Goal: Information Seeking & Learning: Learn about a topic

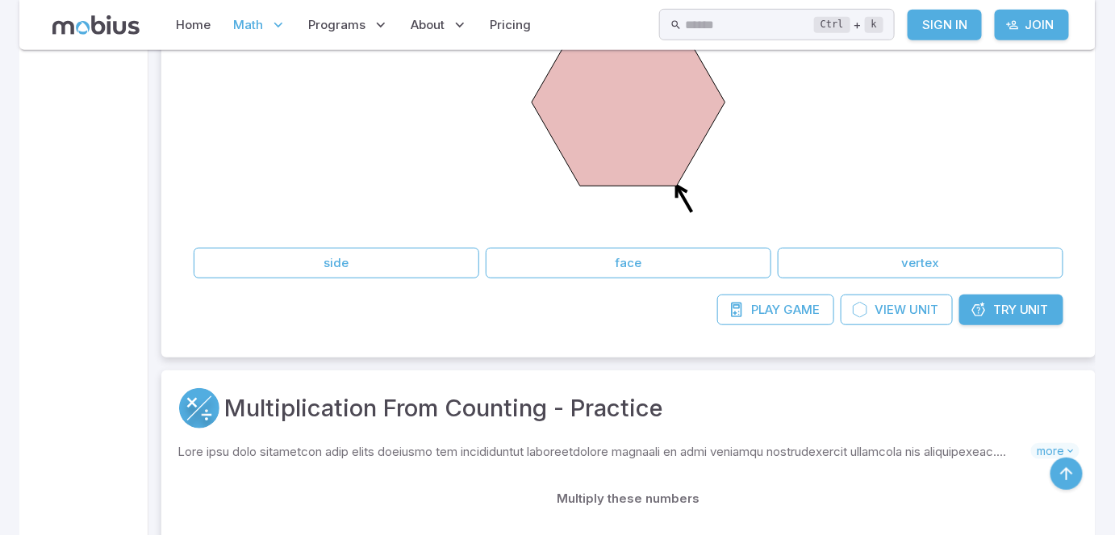
scroll to position [2229, 0]
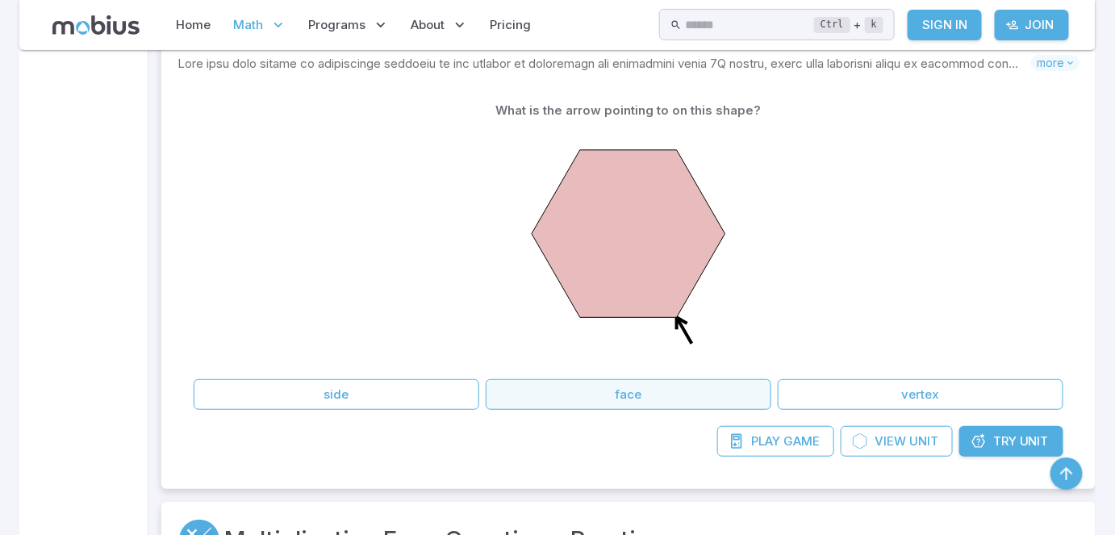
click at [602, 390] on button "face" at bounding box center [629, 394] width 286 height 31
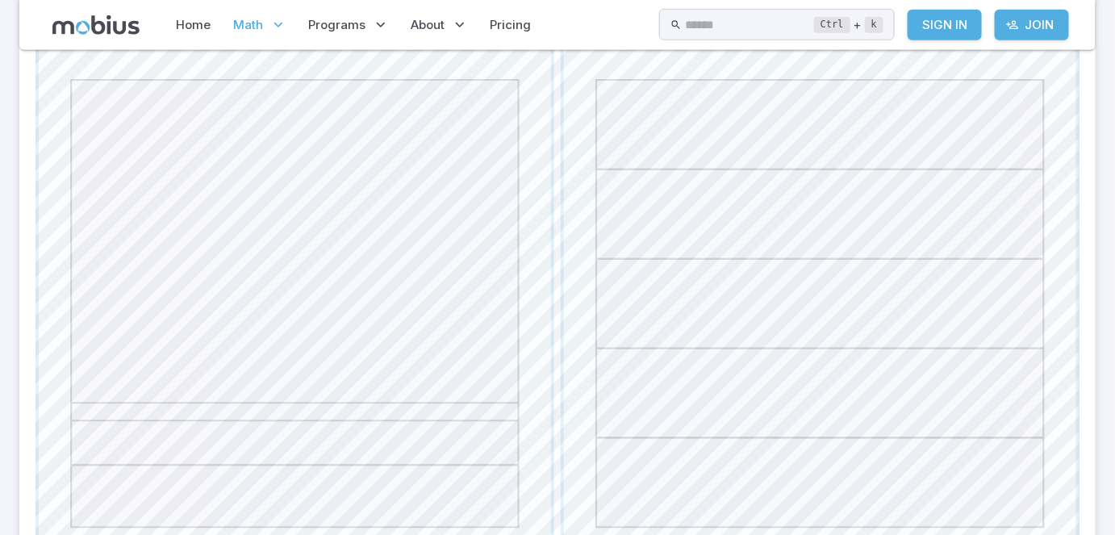
scroll to position [469, 0]
click at [738, 368] on span "button" at bounding box center [820, 301] width 512 height 512
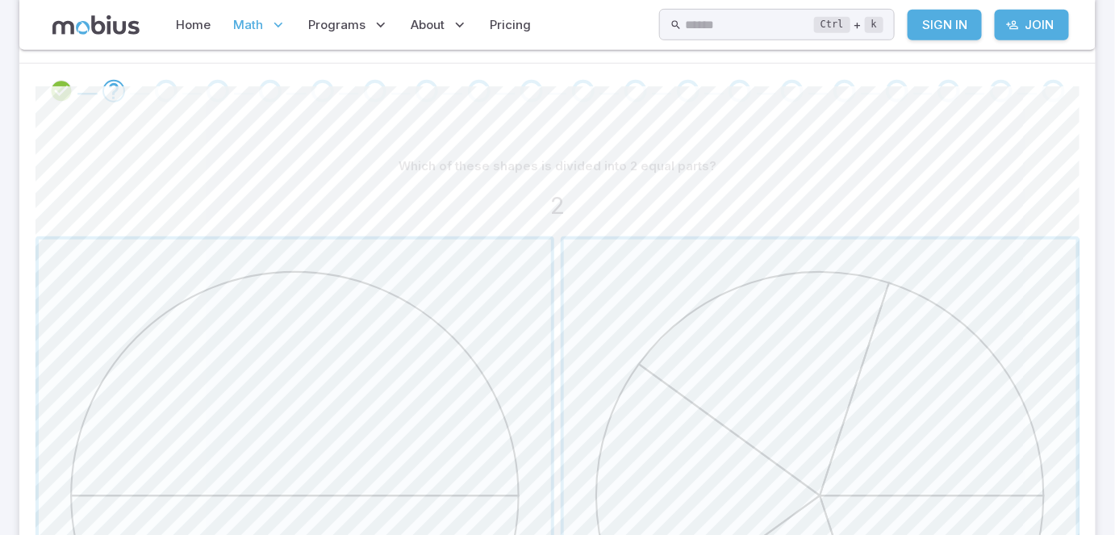
scroll to position [264, 0]
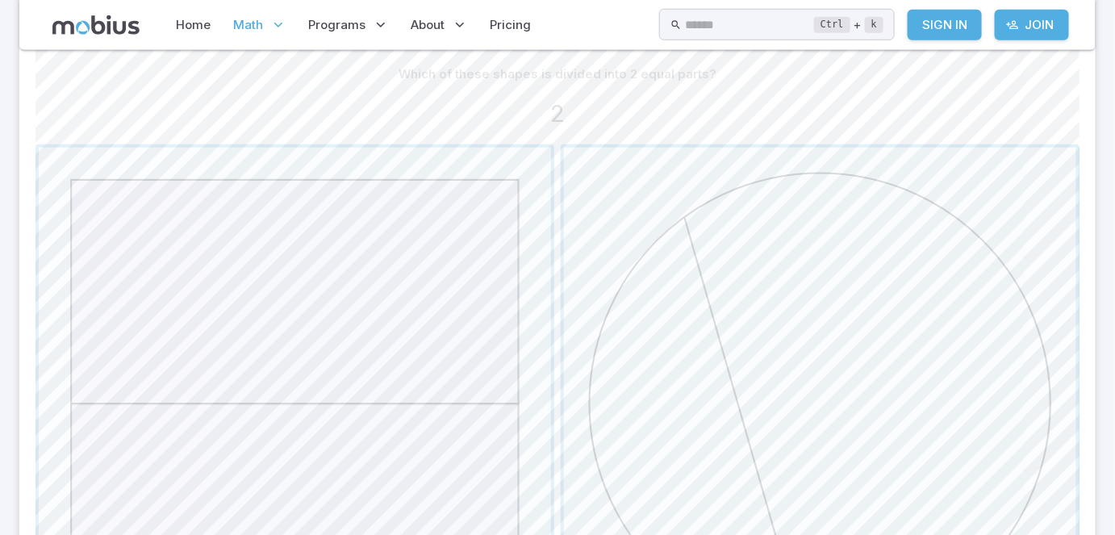
scroll to position [557, 0]
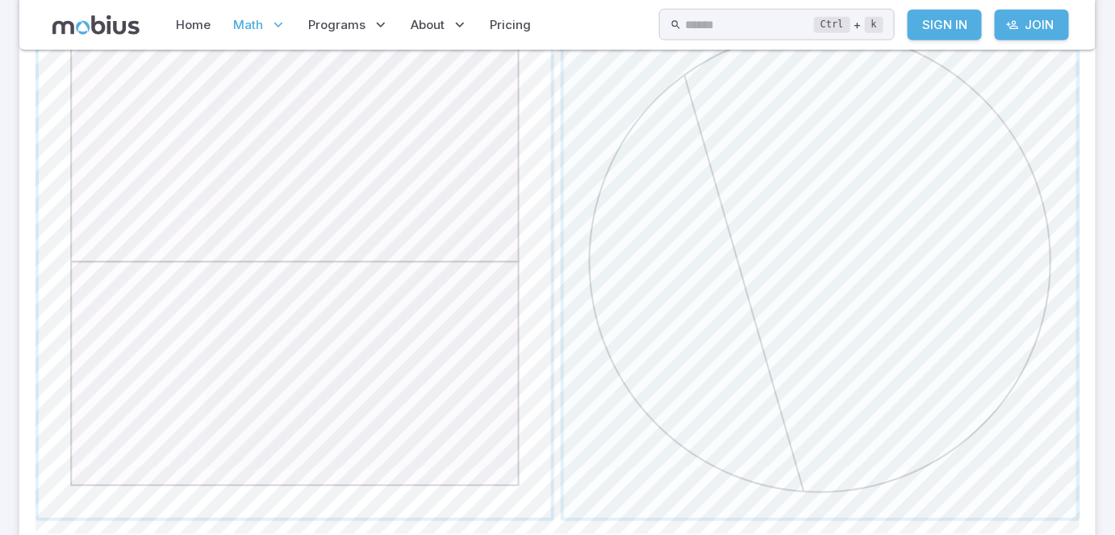
click at [369, 401] on span "button" at bounding box center [295, 262] width 512 height 512
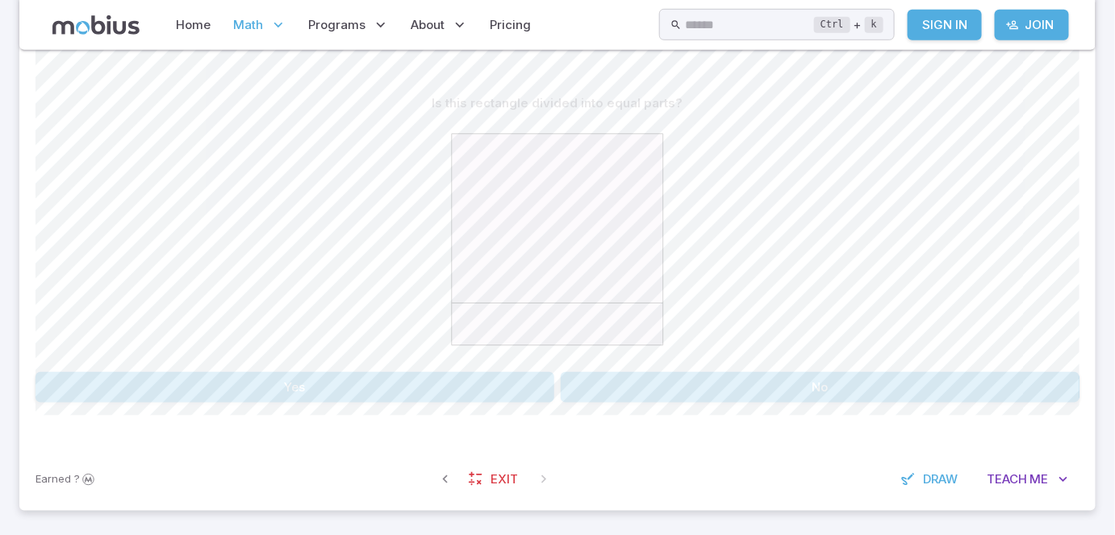
scroll to position [352, 0]
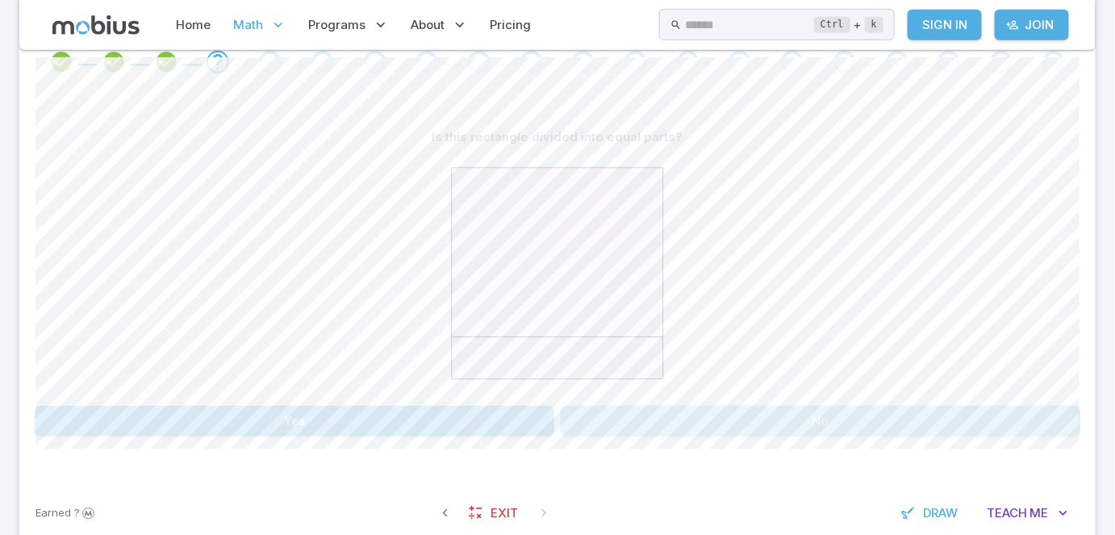
click at [762, 411] on button "No" at bounding box center [820, 421] width 519 height 31
click at [702, 412] on button "No" at bounding box center [820, 421] width 519 height 31
click at [488, 419] on button "Yes" at bounding box center [294, 421] width 519 height 31
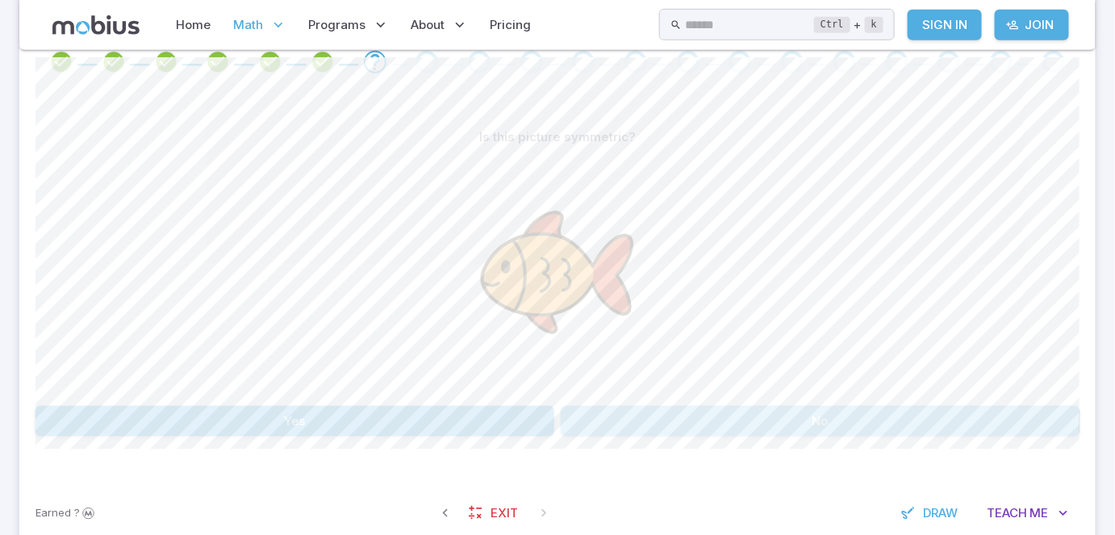
click at [604, 422] on button "No" at bounding box center [820, 421] width 519 height 31
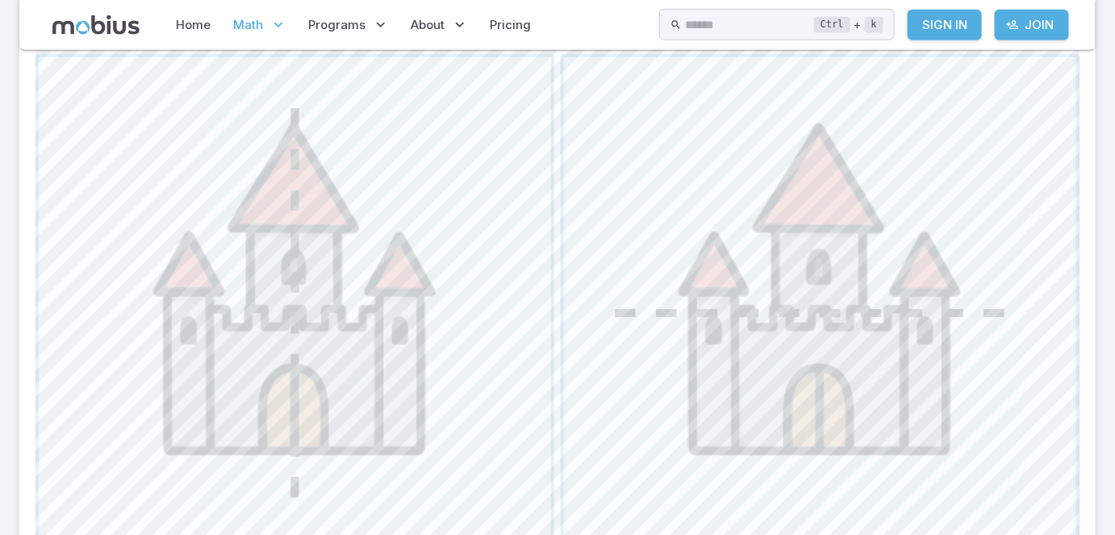
scroll to position [703, 0]
drag, startPoint x: 356, startPoint y: 357, endPoint x: 324, endPoint y: 368, distance: 33.2
click at [324, 368] on span "button" at bounding box center [295, 313] width 512 height 512
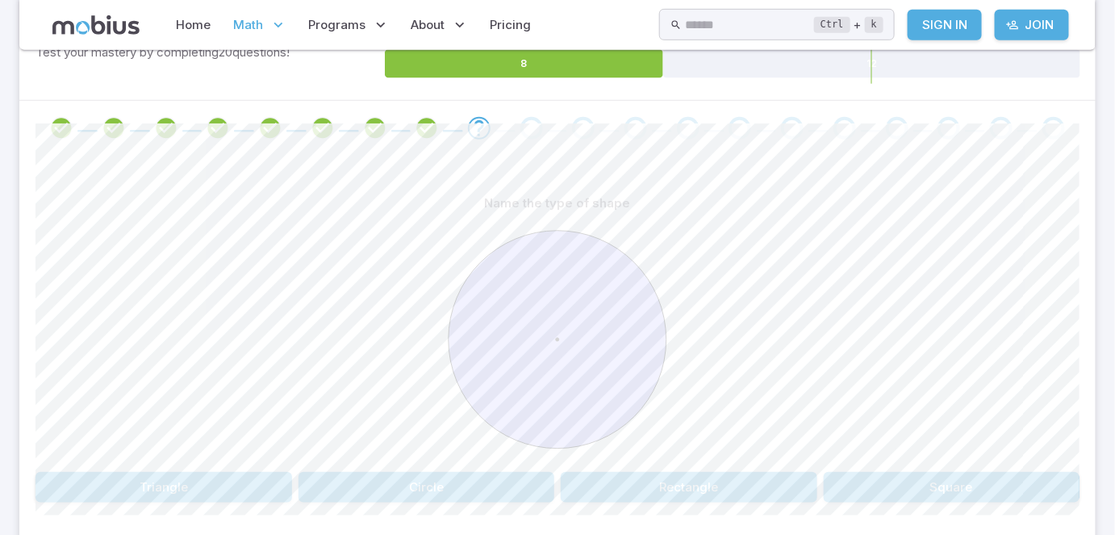
scroll to position [378, 0]
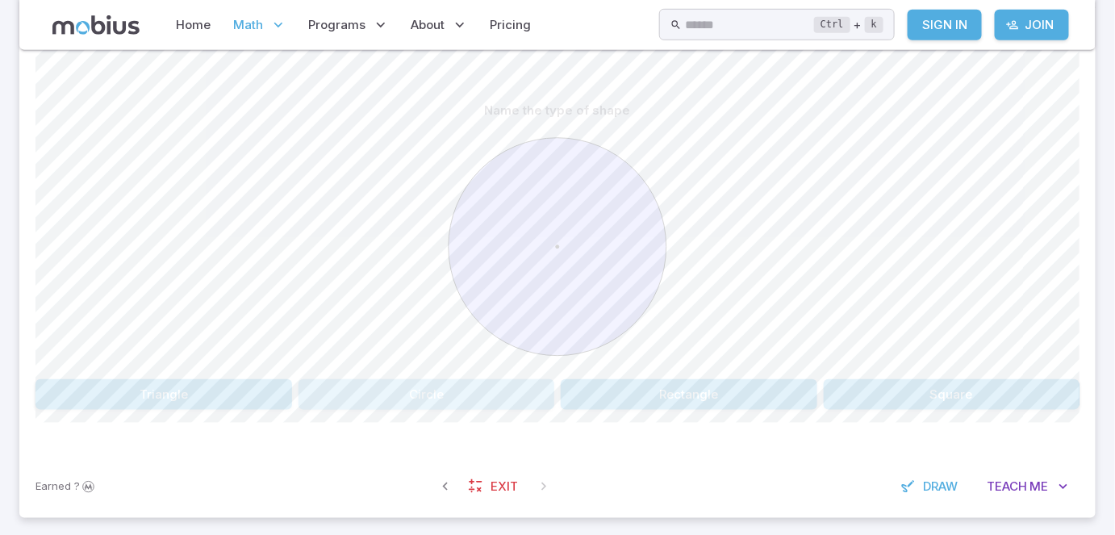
click at [465, 398] on button "Circle" at bounding box center [426, 394] width 257 height 31
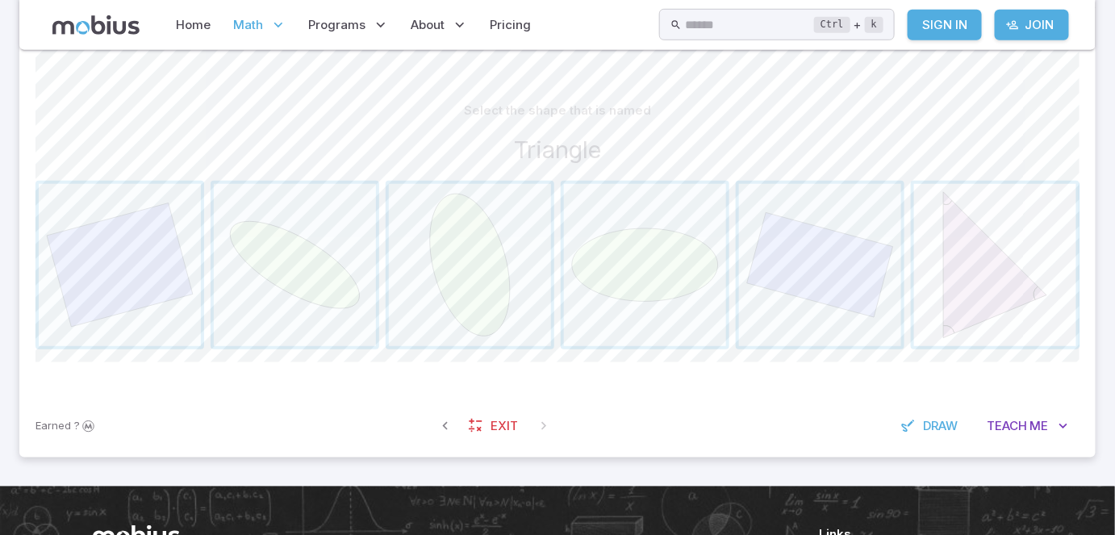
click at [1064, 271] on span "button" at bounding box center [995, 265] width 162 height 162
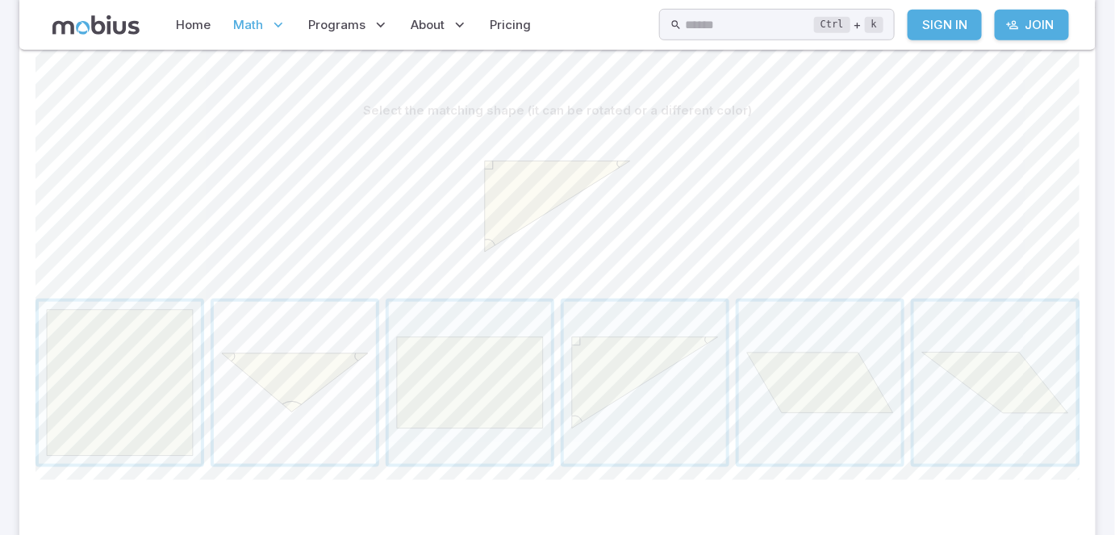
click at [348, 342] on span "button" at bounding box center [295, 383] width 162 height 162
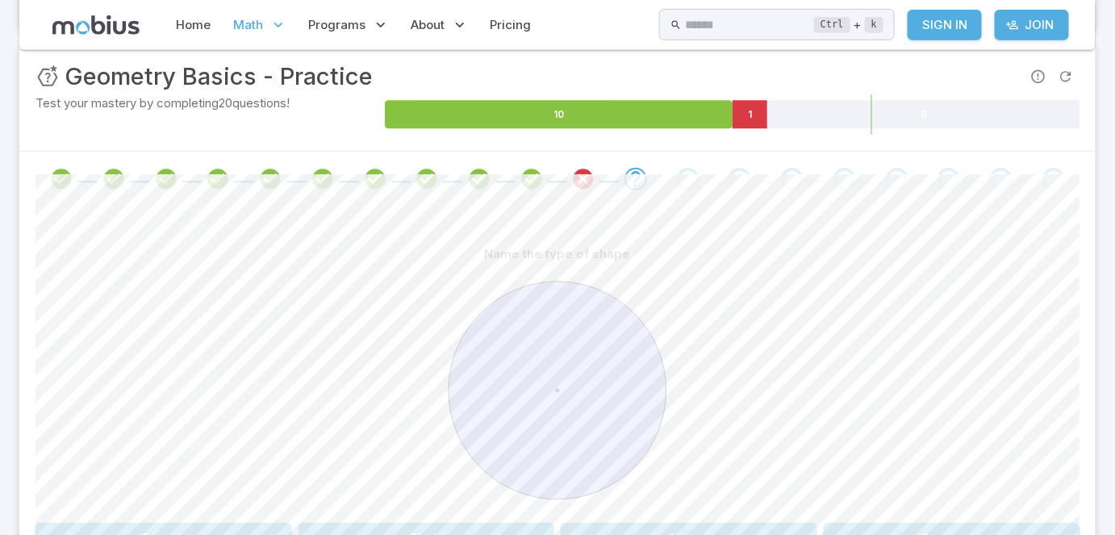
scroll to position [261, 0]
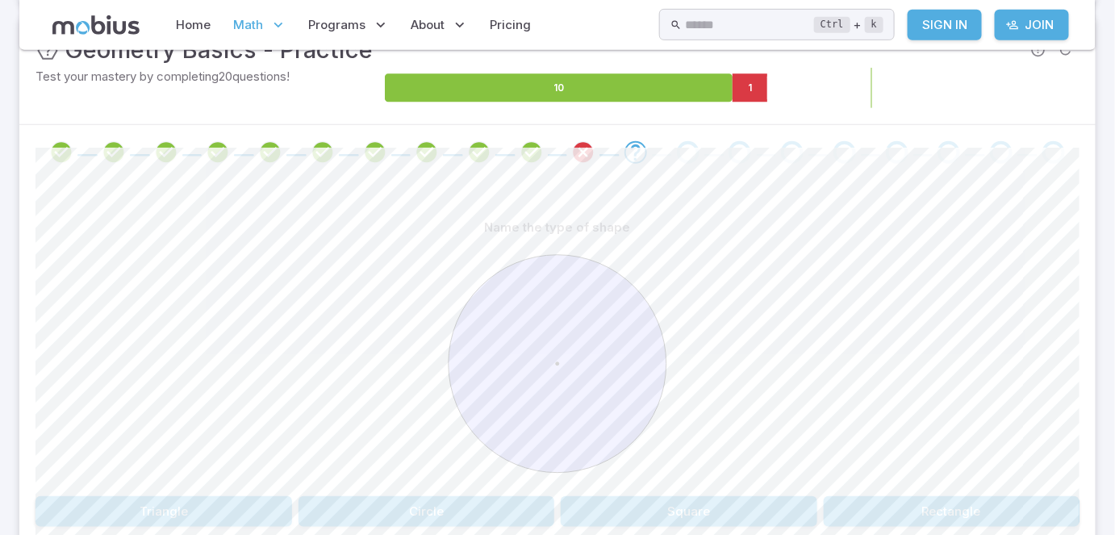
click at [907, 90] on icon at bounding box center [923, 88] width 313 height 28
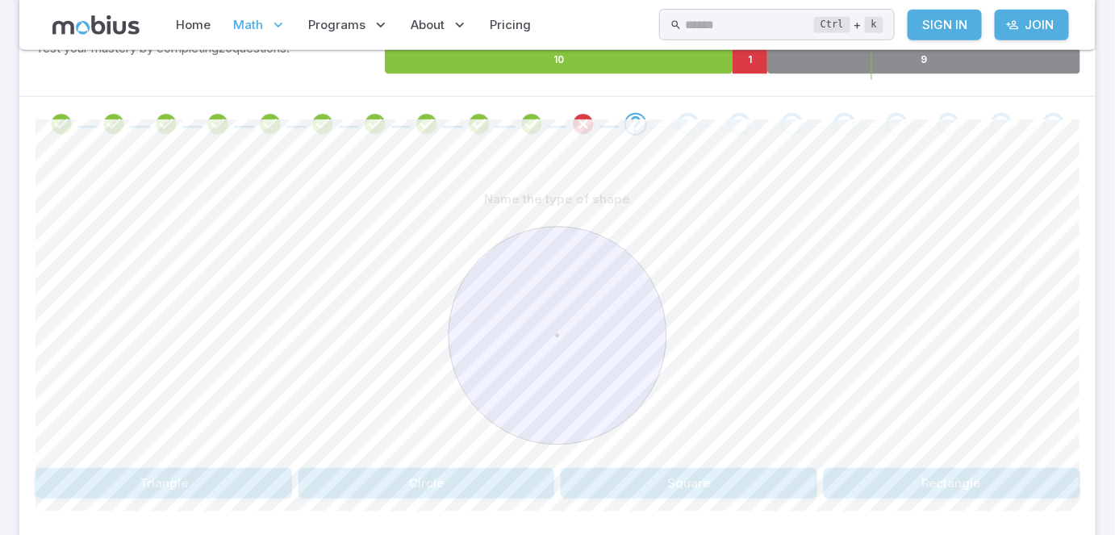
scroll to position [290, 0]
drag, startPoint x: 556, startPoint y: 332, endPoint x: 520, endPoint y: 348, distance: 39.3
click at [520, 348] on icon at bounding box center [557, 335] width 242 height 242
click at [460, 488] on button "Circle" at bounding box center [426, 482] width 257 height 31
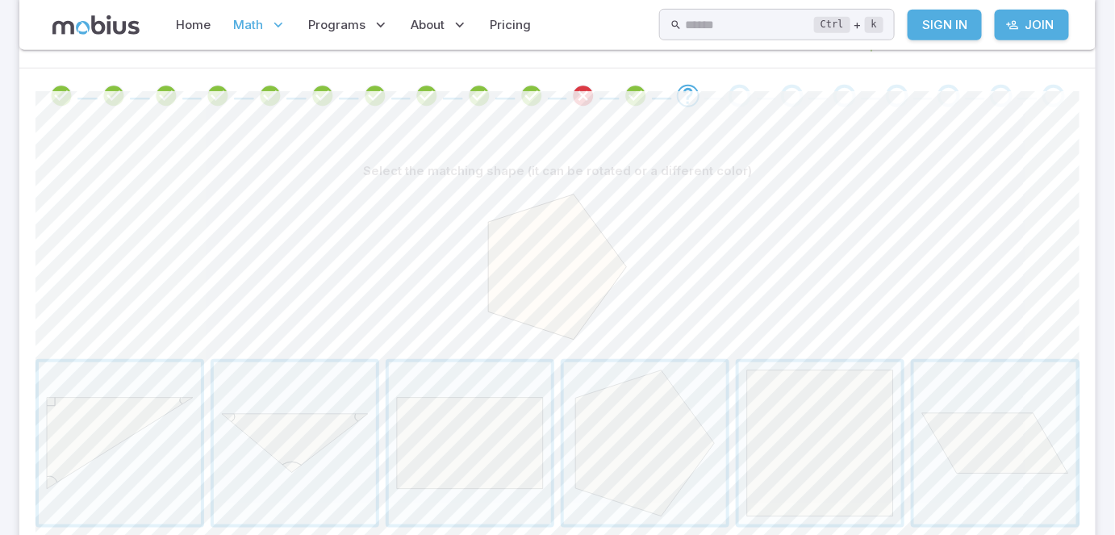
scroll to position [320, 0]
click at [653, 382] on span "button" at bounding box center [645, 441] width 162 height 162
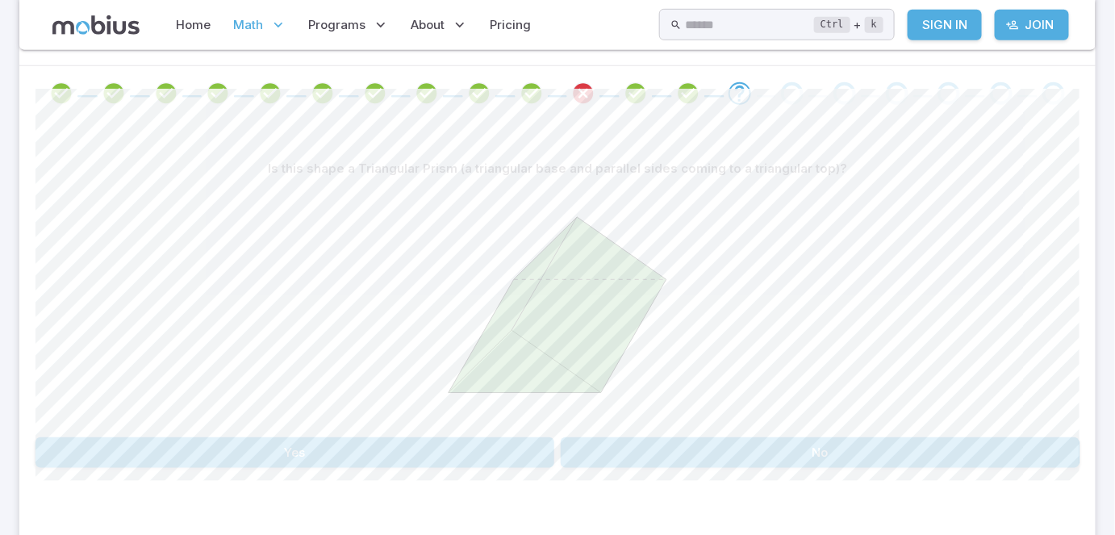
click at [602, 455] on button "No" at bounding box center [820, 452] width 519 height 31
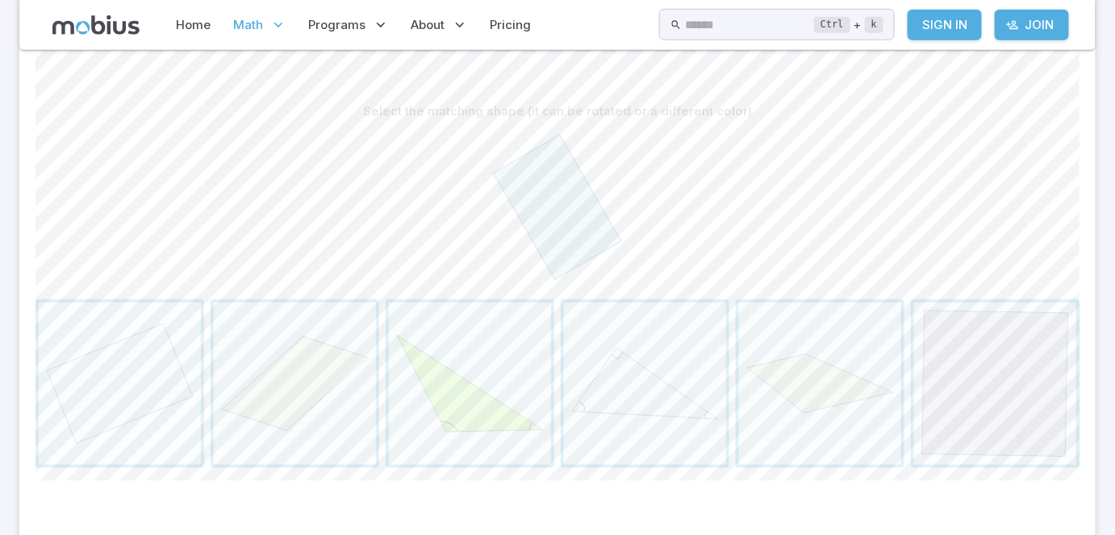
scroll to position [378, 0]
click at [143, 402] on span "button" at bounding box center [120, 383] width 162 height 162
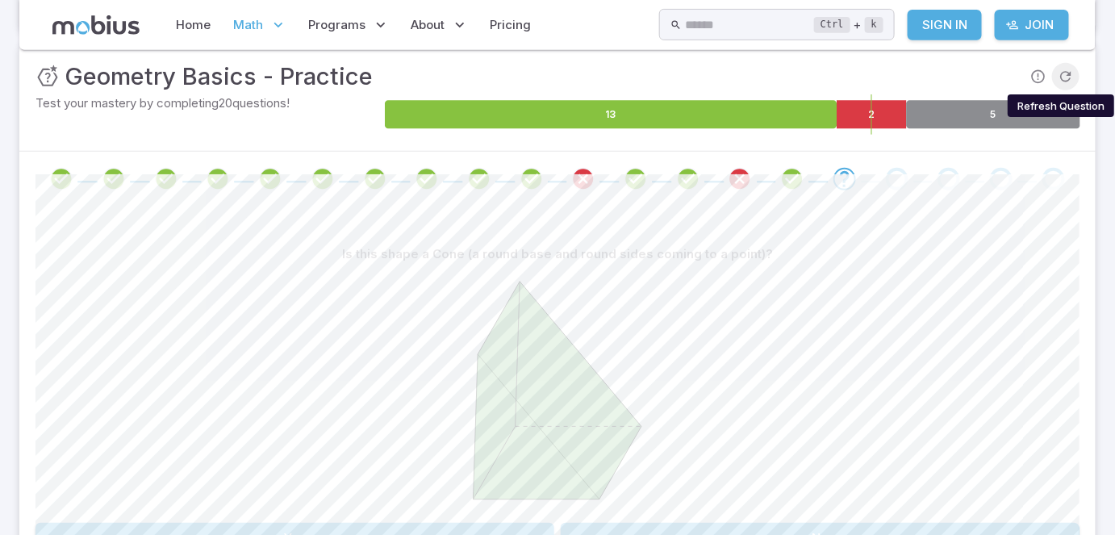
scroll to position [232, 0]
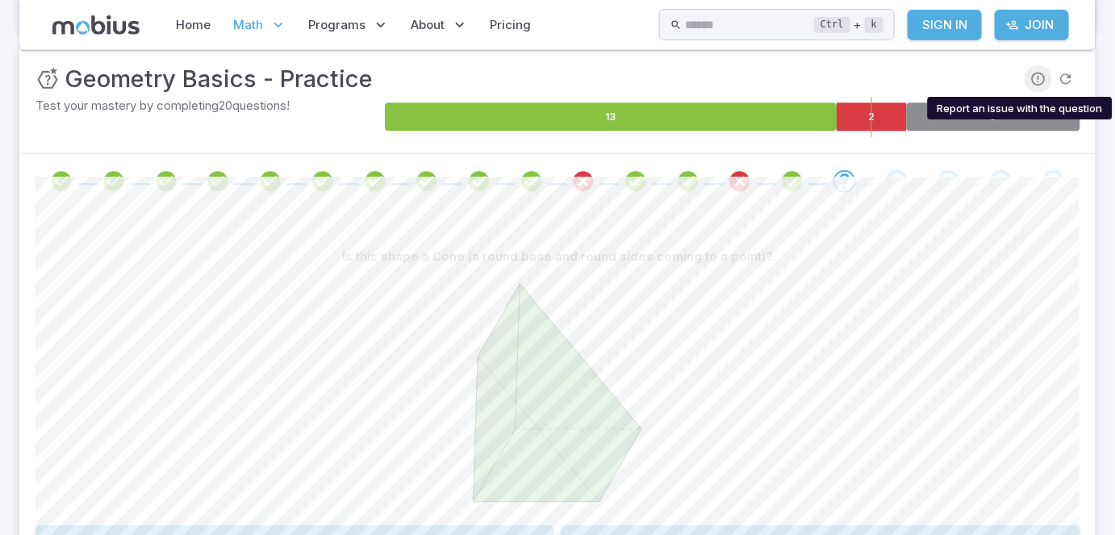
click at [1039, 76] on icon "Report an issue with the question" at bounding box center [1038, 79] width 16 height 16
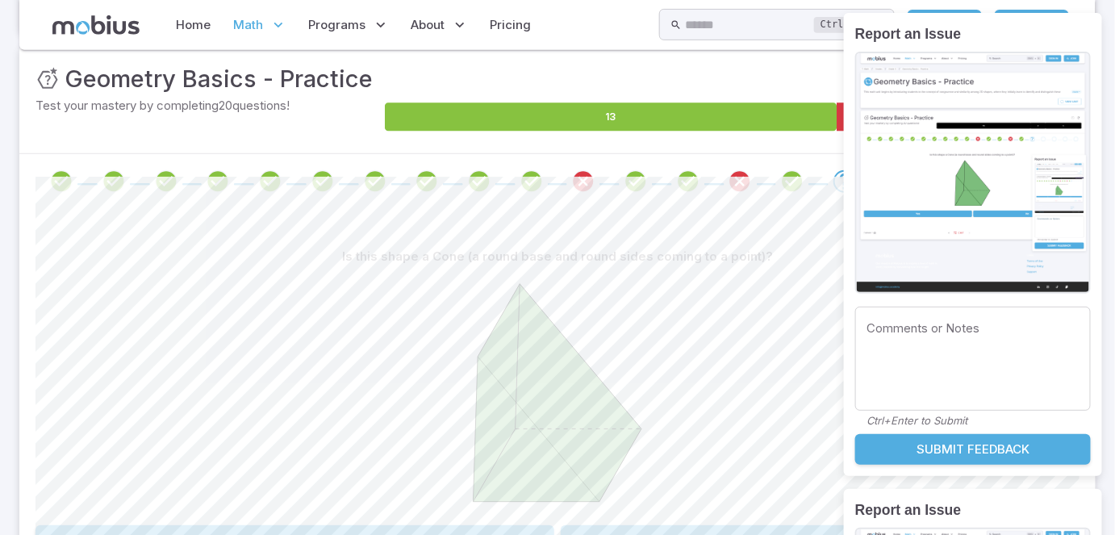
click at [769, 98] on foreignobject at bounding box center [732, 117] width 695 height 40
click at [768, 58] on div "Unit Mastery : Geometry Basics - Practice Test your mastery by completing 20 qu…" at bounding box center [557, 99] width 1076 height 108
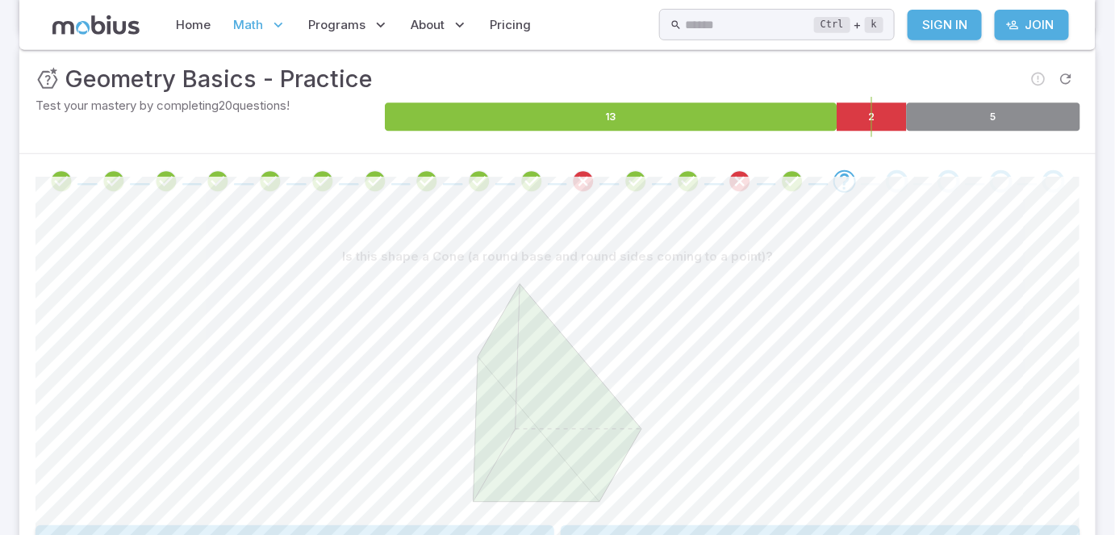
click at [774, 73] on div "Unit Mastery : Geometry Basics - Practice" at bounding box center [557, 78] width 1044 height 35
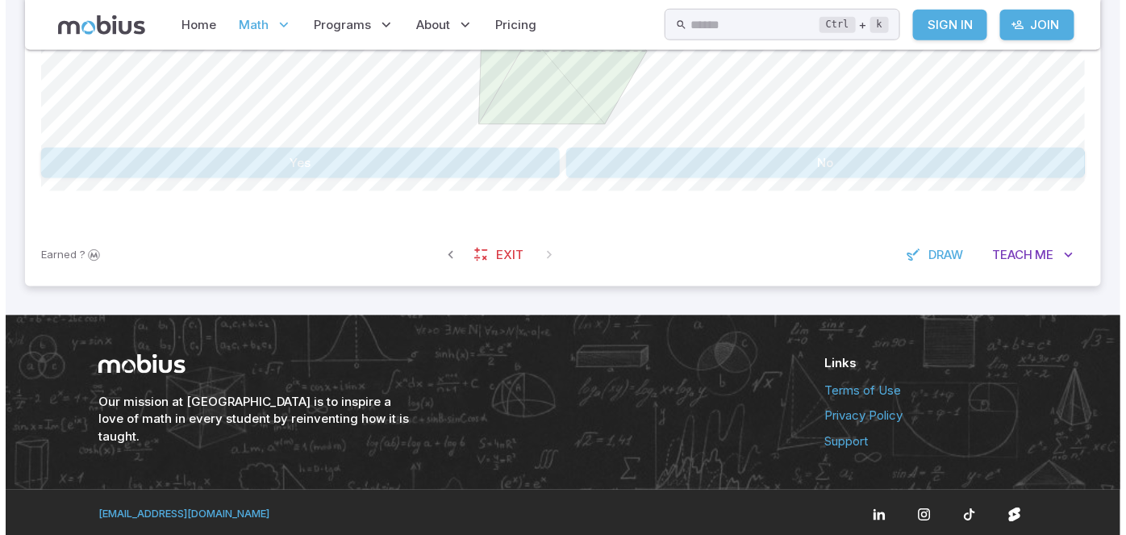
scroll to position [613, 0]
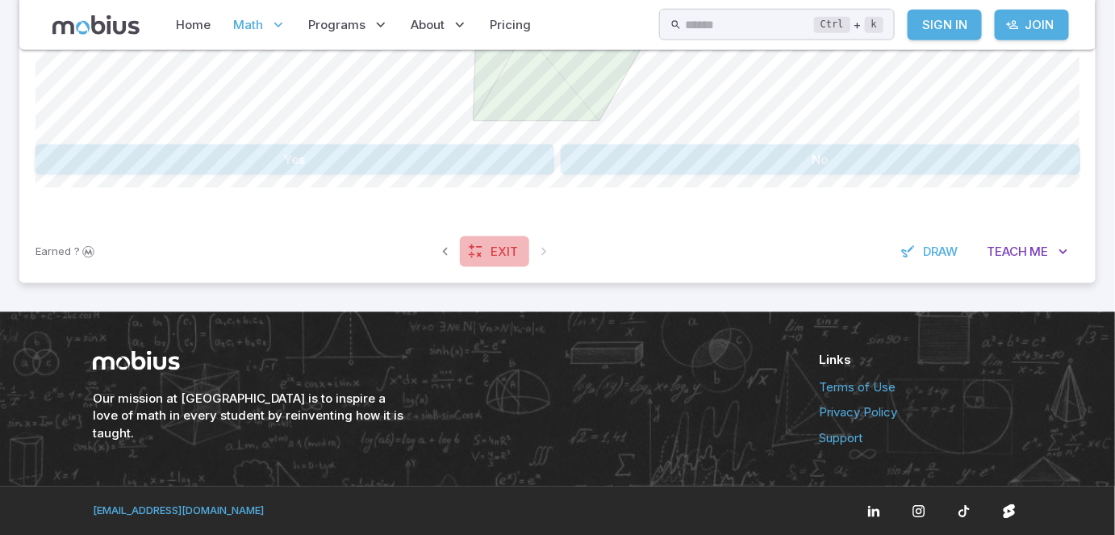
click at [499, 251] on span "Exit" at bounding box center [503, 252] width 27 height 18
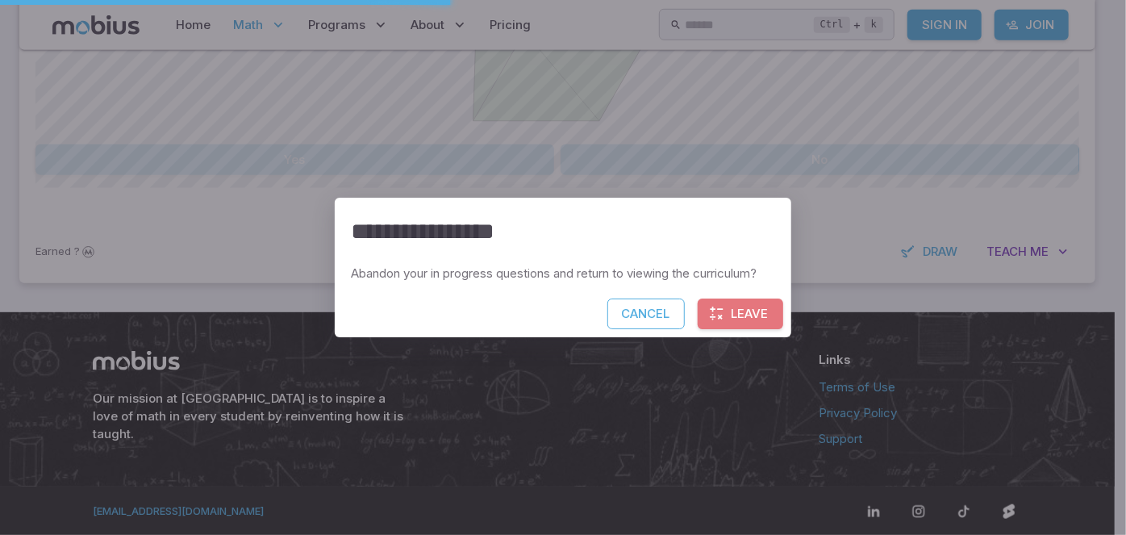
click at [743, 308] on button "Leave" at bounding box center [741, 313] width 86 height 31
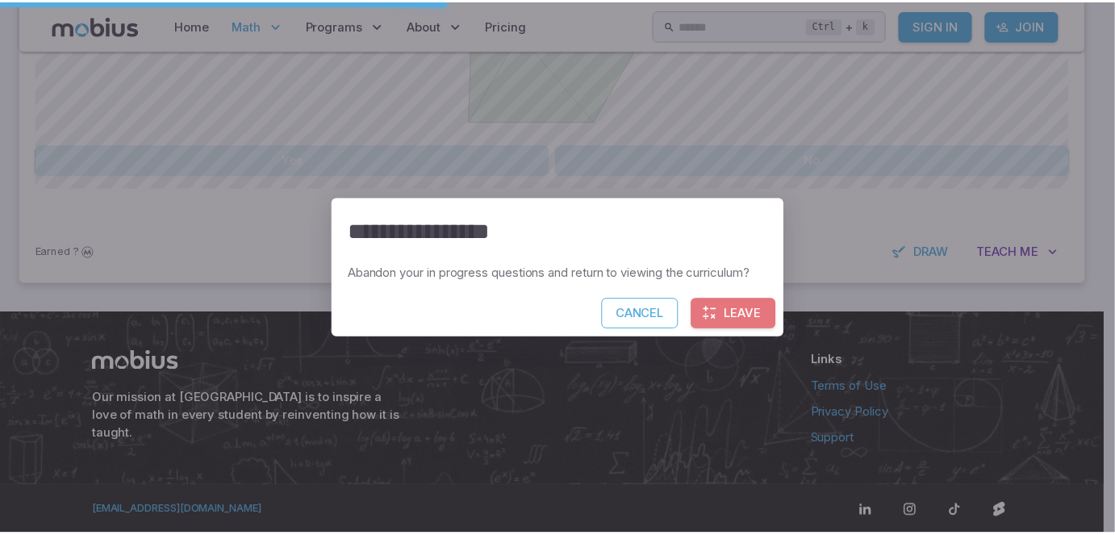
scroll to position [573, 0]
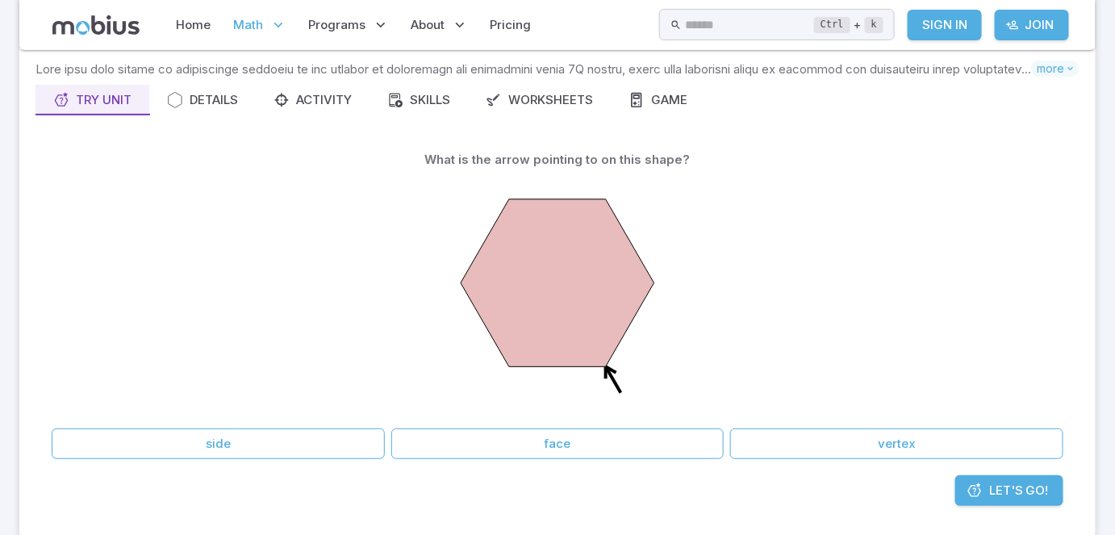
scroll to position [88, 0]
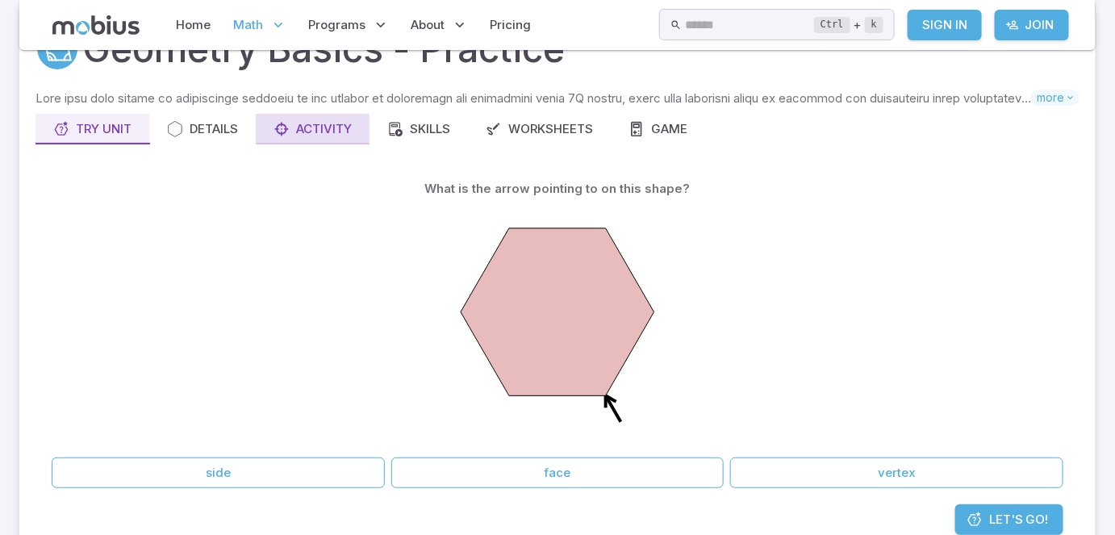
click at [307, 118] on button "Activity" at bounding box center [313, 129] width 114 height 31
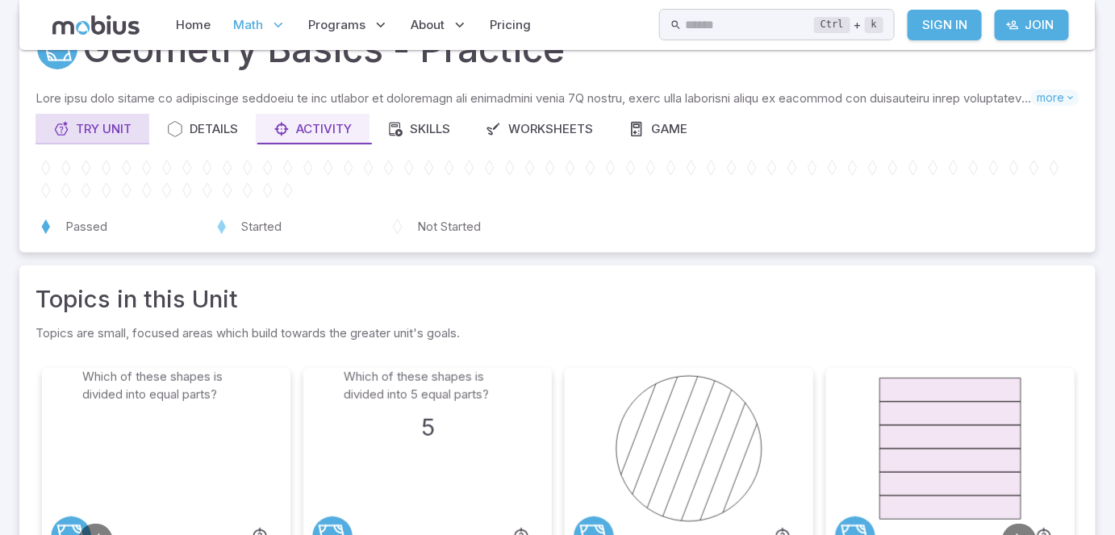
click at [120, 131] on div "Try Unit" at bounding box center [92, 129] width 78 height 18
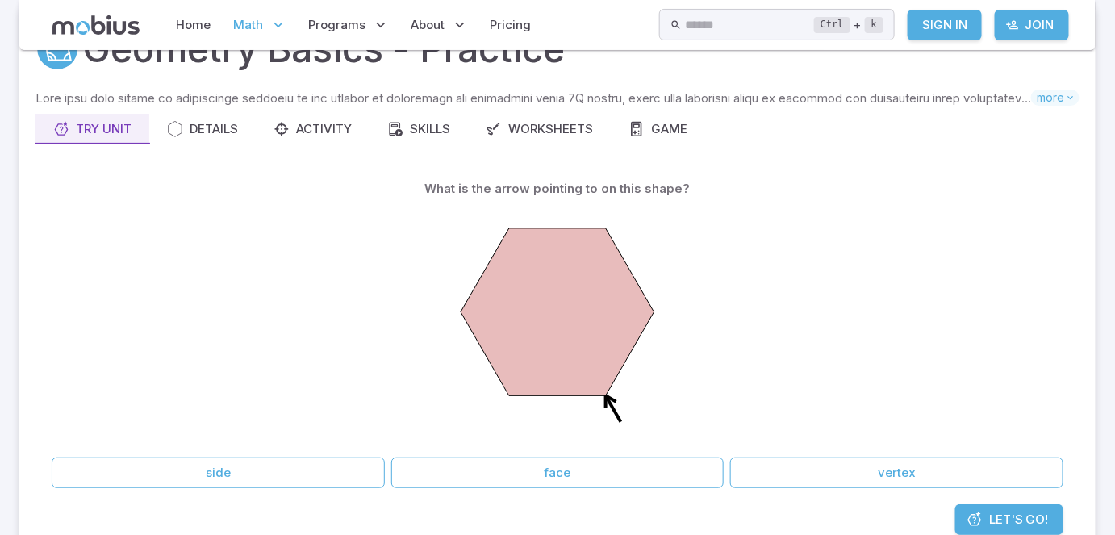
click at [211, 148] on div "Skills you will learn include: Basic shapes Triangles, squares, rectangles Para…" at bounding box center [557, 320] width 1044 height 461
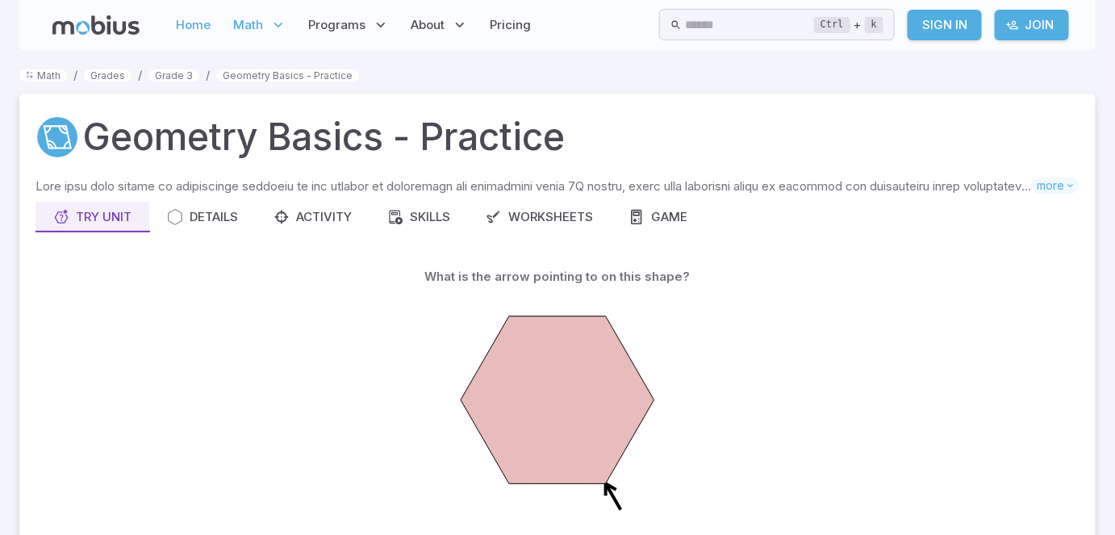
click at [181, 31] on link "Home" at bounding box center [194, 24] width 44 height 37
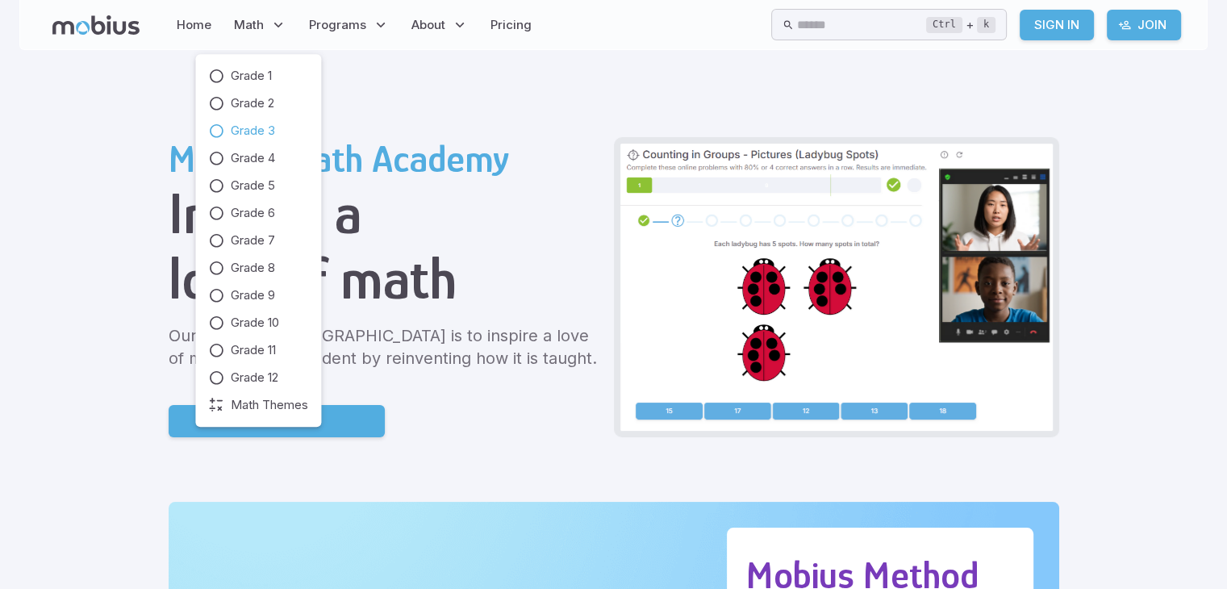
click at [217, 134] on icon at bounding box center [216, 131] width 16 height 16
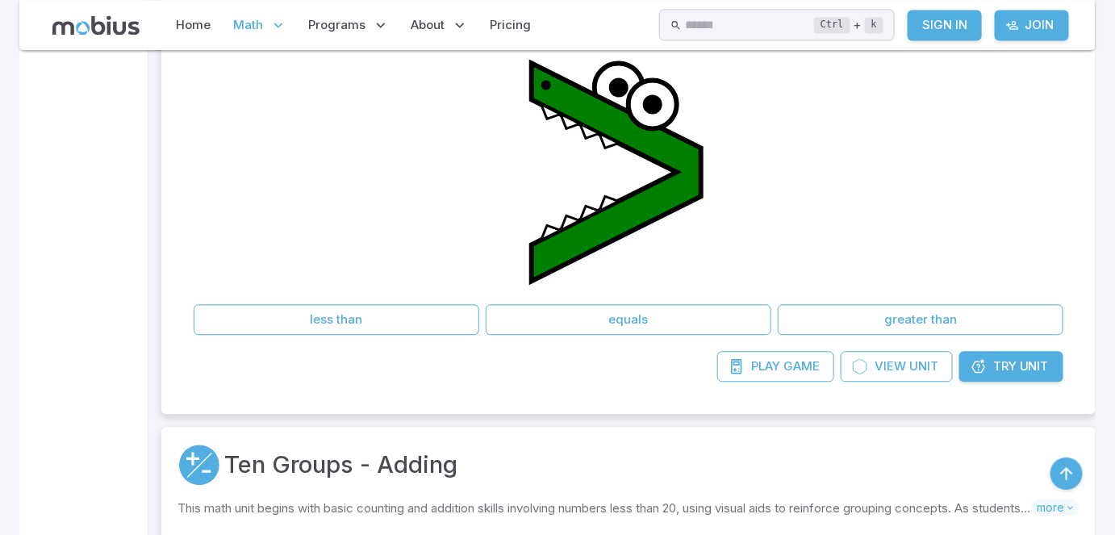
scroll to position [3168, 0]
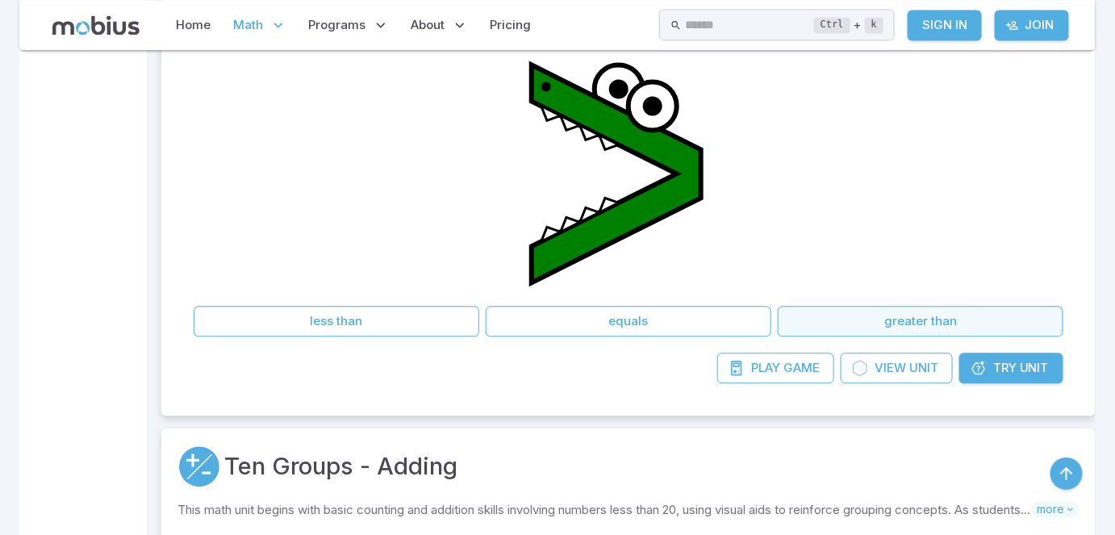
click at [873, 312] on button "greater than" at bounding box center [921, 321] width 286 height 31
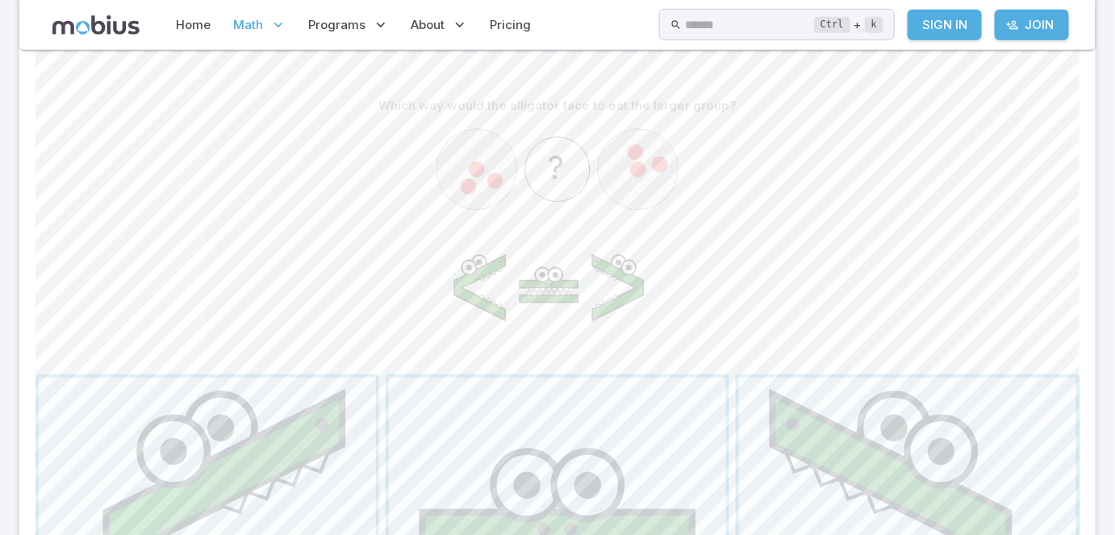
scroll to position [440, 0]
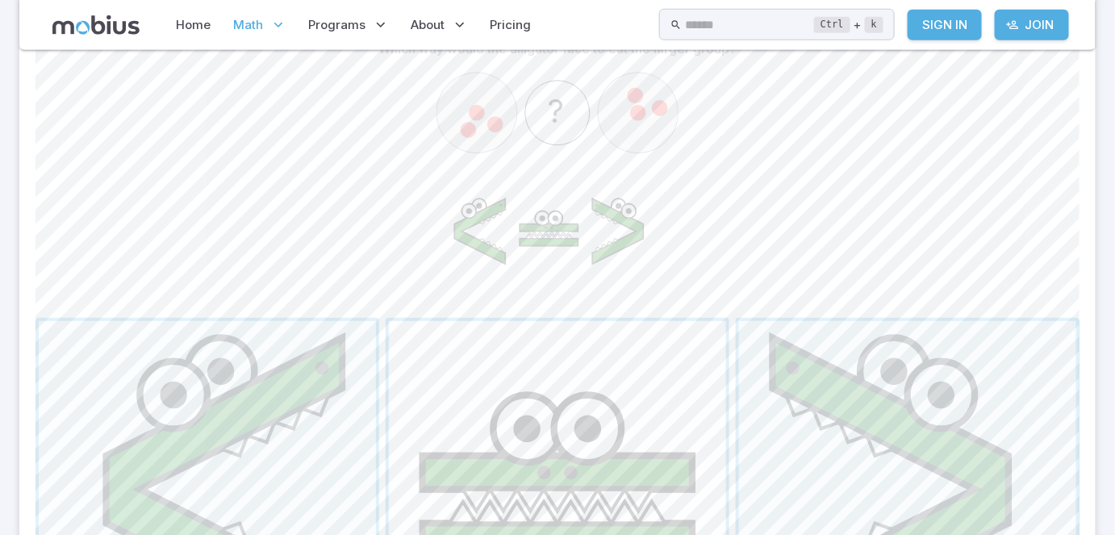
click at [590, 433] on span "button" at bounding box center [557, 489] width 337 height 337
click at [945, 457] on span "button" at bounding box center [907, 489] width 337 height 337
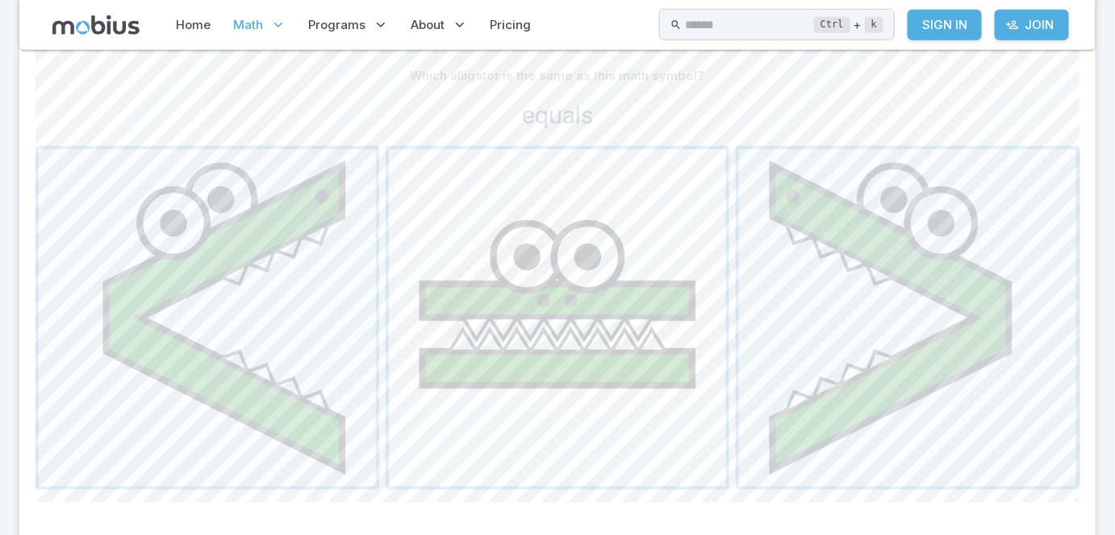
scroll to position [411, 0]
click at [582, 338] on span "button" at bounding box center [557, 320] width 337 height 337
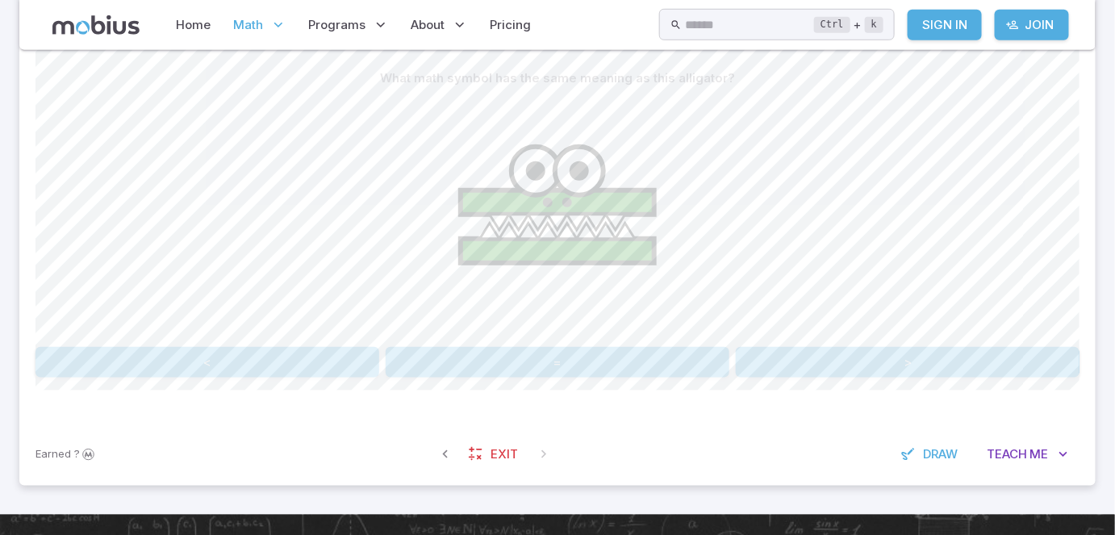
click at [578, 368] on button "=" at bounding box center [558, 362] width 344 height 31
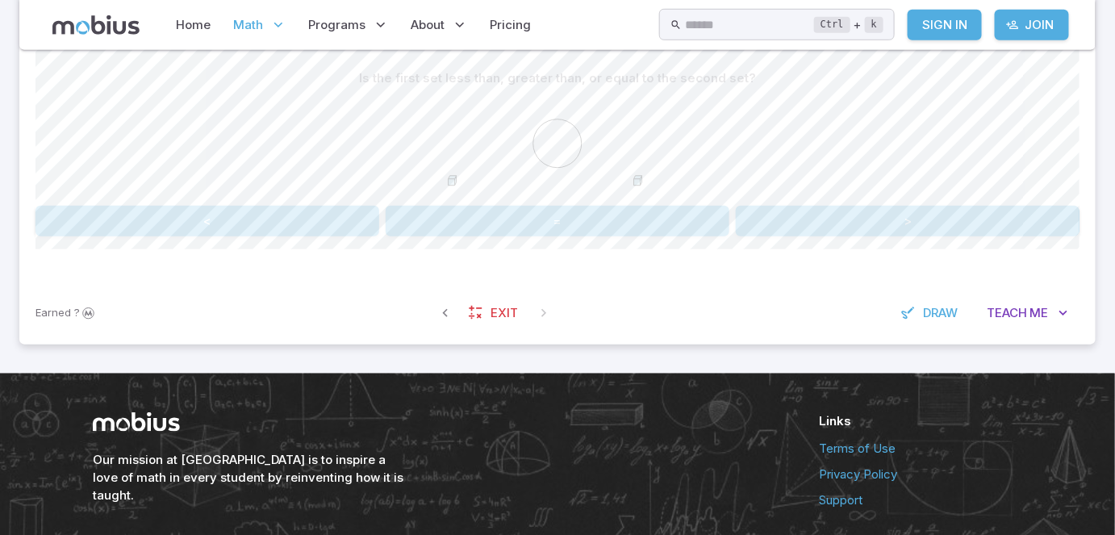
click at [449, 176] on icon at bounding box center [453, 177] width 8 height 3
click at [635, 180] on icon at bounding box center [637, 182] width 6 height 6
click at [553, 147] on circle at bounding box center [557, 143] width 48 height 48
click at [563, 220] on button "=" at bounding box center [558, 221] width 344 height 31
click at [570, 216] on button "equals" at bounding box center [558, 221] width 344 height 31
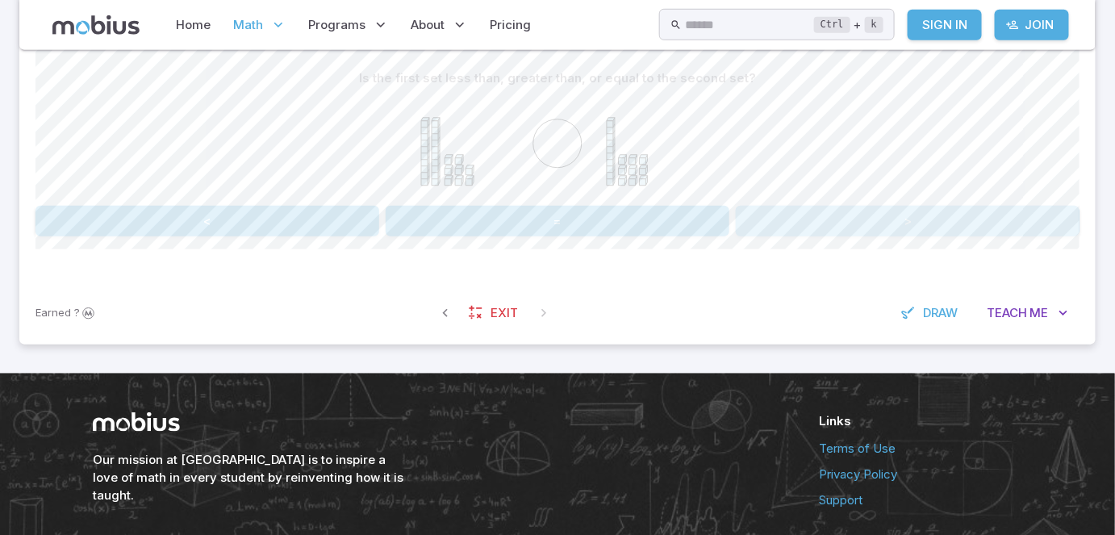
click at [802, 230] on button ">" at bounding box center [908, 221] width 344 height 31
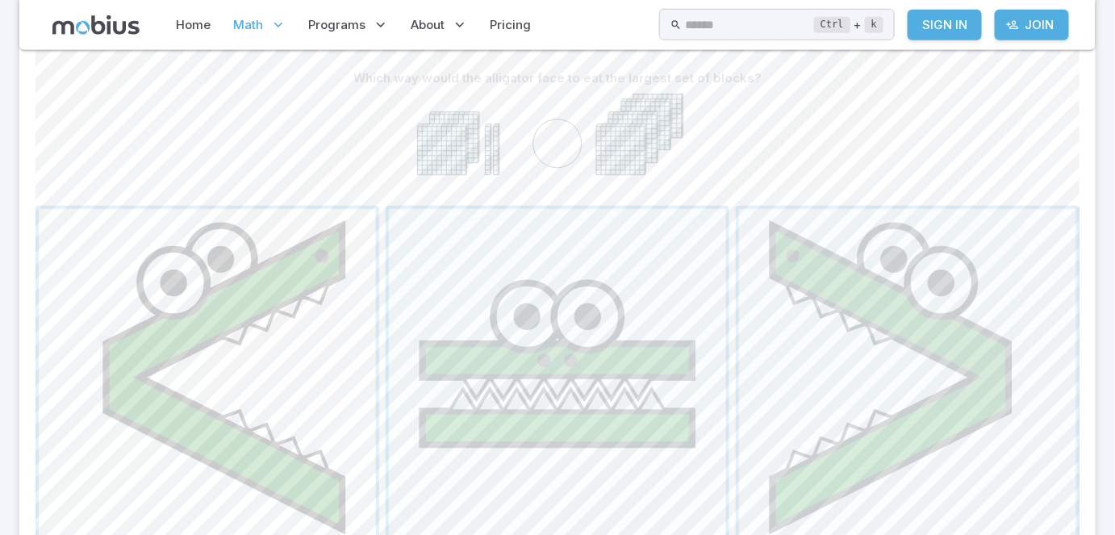
click at [239, 354] on span "button" at bounding box center [207, 377] width 337 height 337
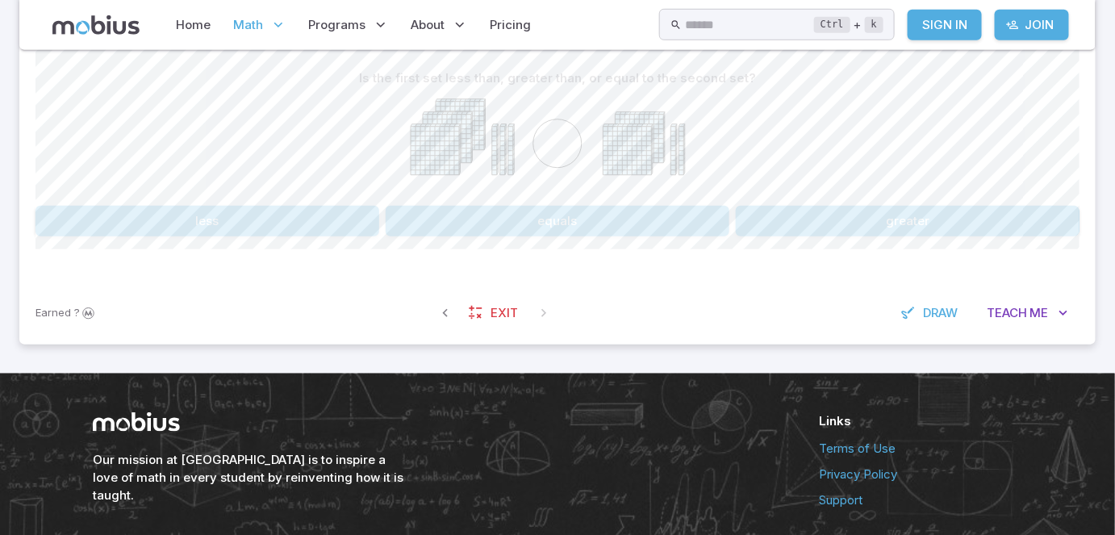
click at [788, 217] on button "greater" at bounding box center [908, 221] width 344 height 31
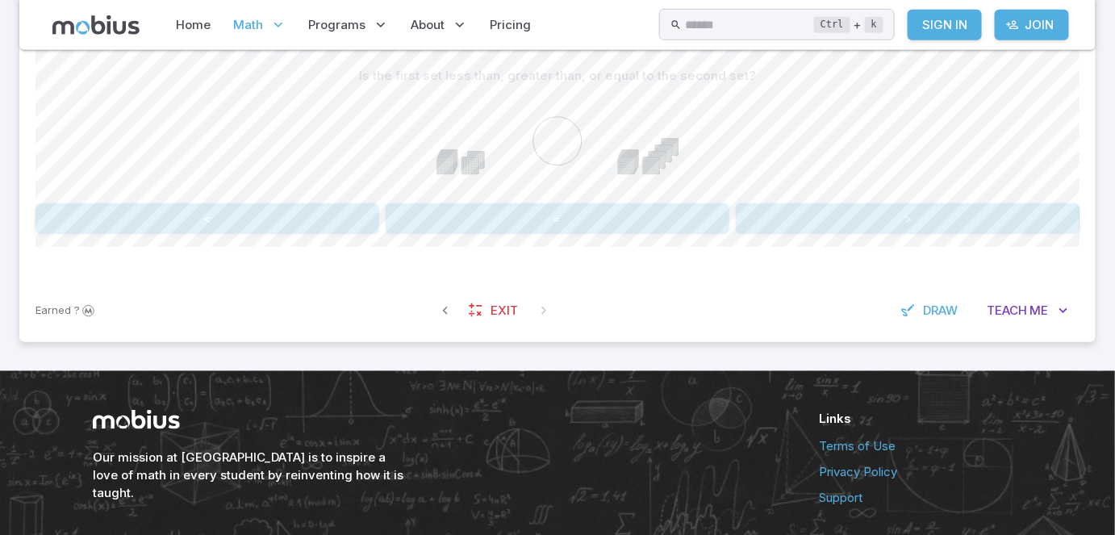
scroll to position [384, 0]
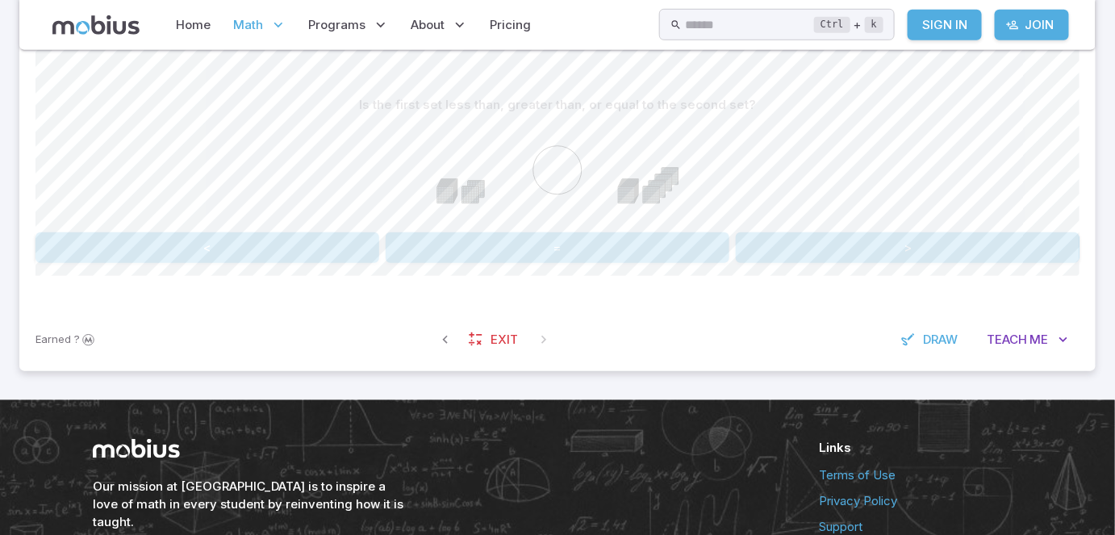
click at [262, 245] on button "<" at bounding box center [207, 247] width 344 height 31
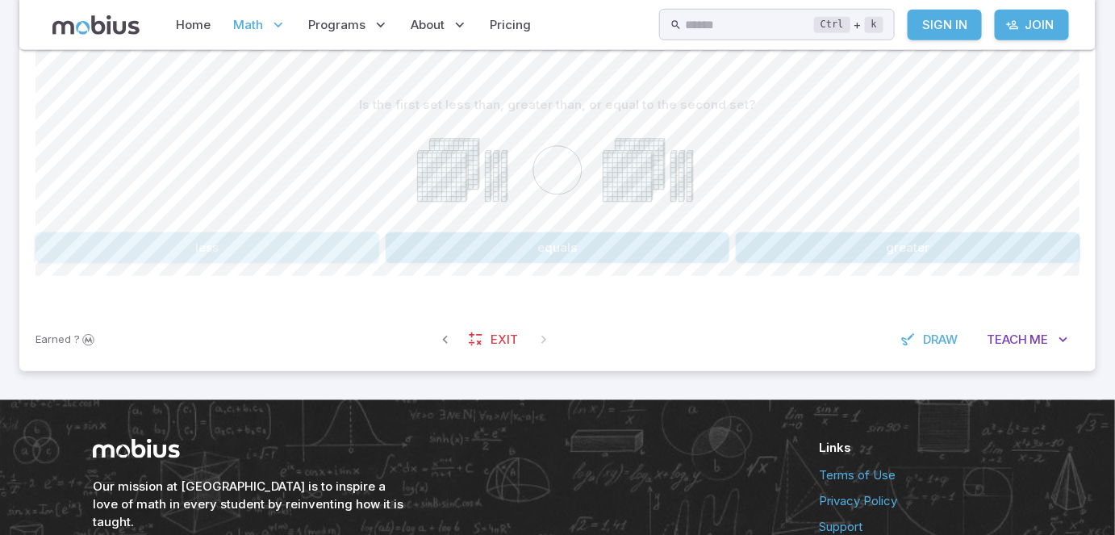
click at [294, 250] on button "less" at bounding box center [207, 247] width 344 height 31
click at [905, 242] on button ">" at bounding box center [908, 247] width 344 height 31
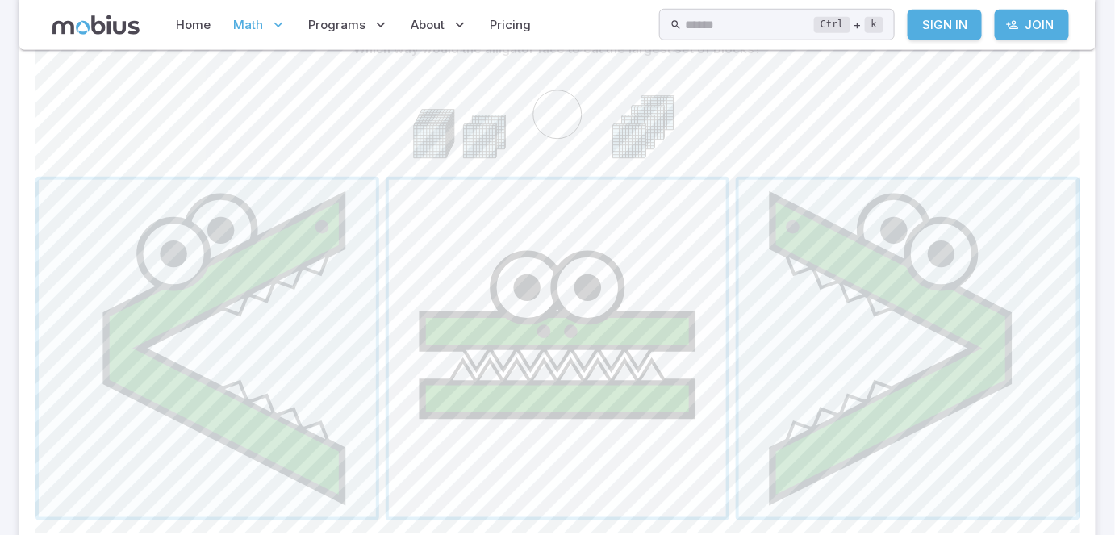
scroll to position [443, 0]
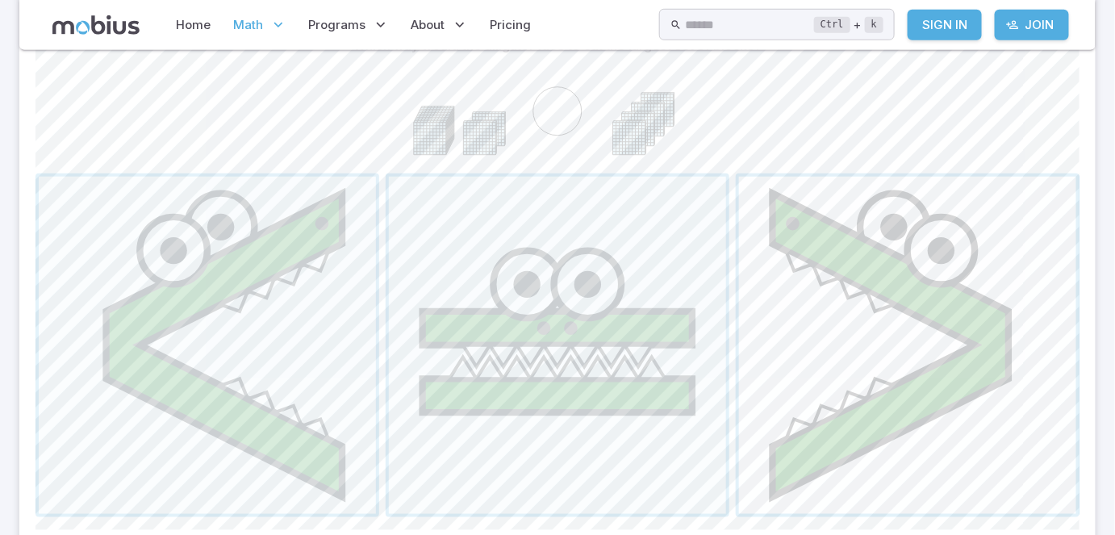
click at [827, 364] on span "button" at bounding box center [907, 345] width 337 height 337
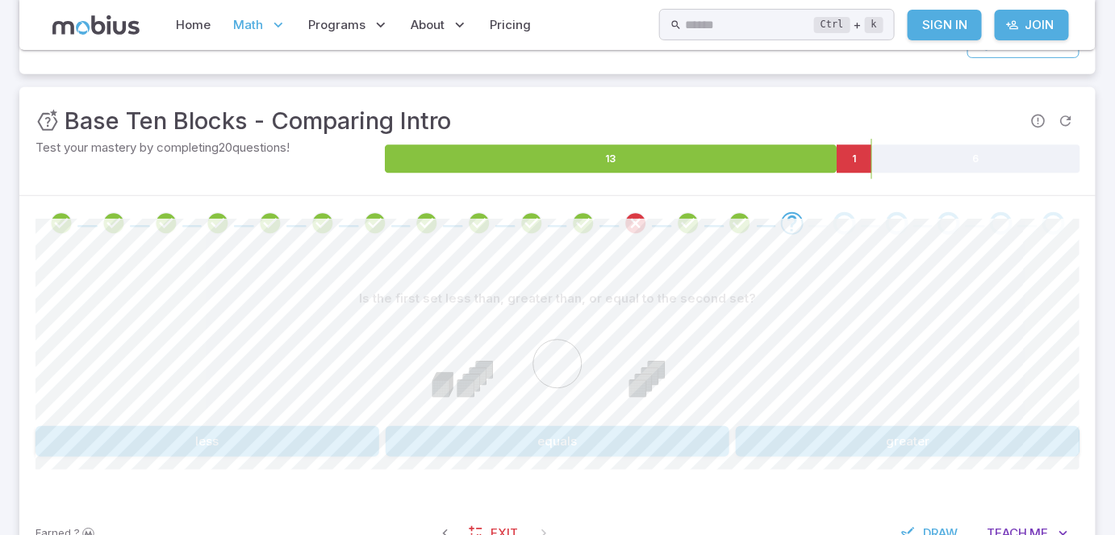
scroll to position [208, 0]
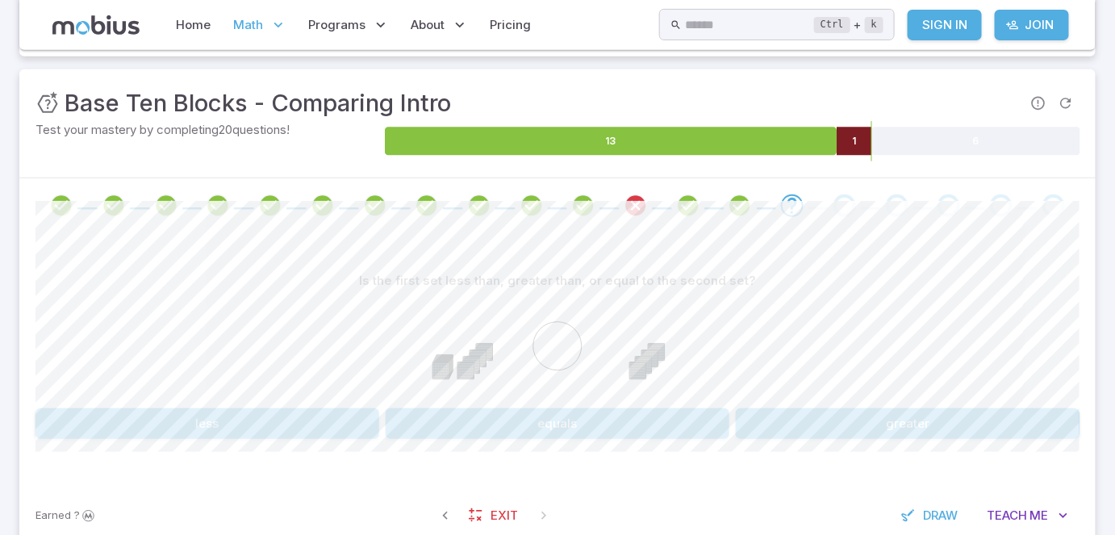
click at [849, 136] on icon at bounding box center [854, 141] width 35 height 28
click at [847, 140] on icon at bounding box center [854, 141] width 35 height 28
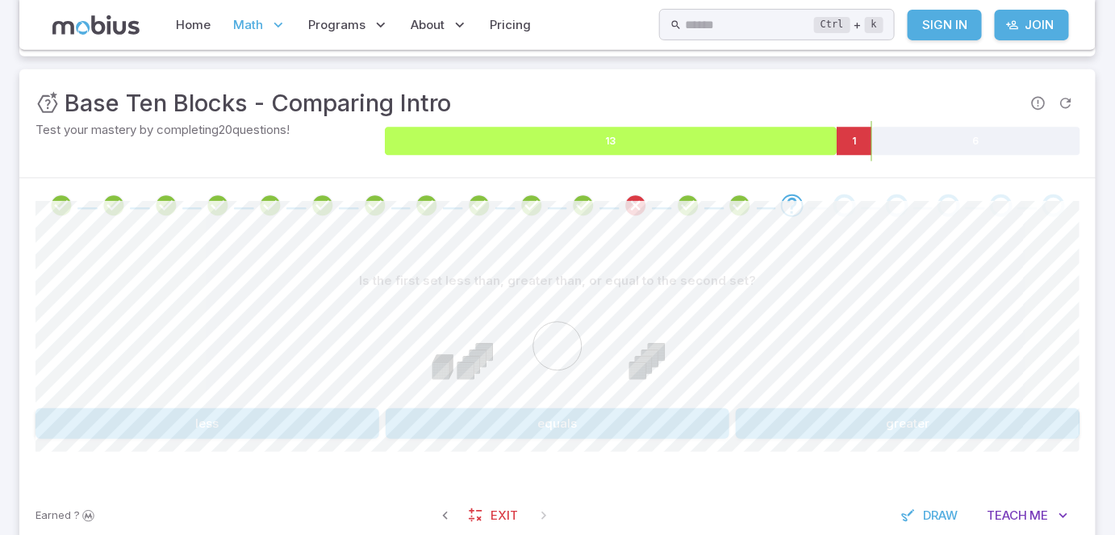
click at [772, 129] on icon at bounding box center [611, 141] width 452 height 28
click at [774, 140] on icon at bounding box center [611, 141] width 452 height 28
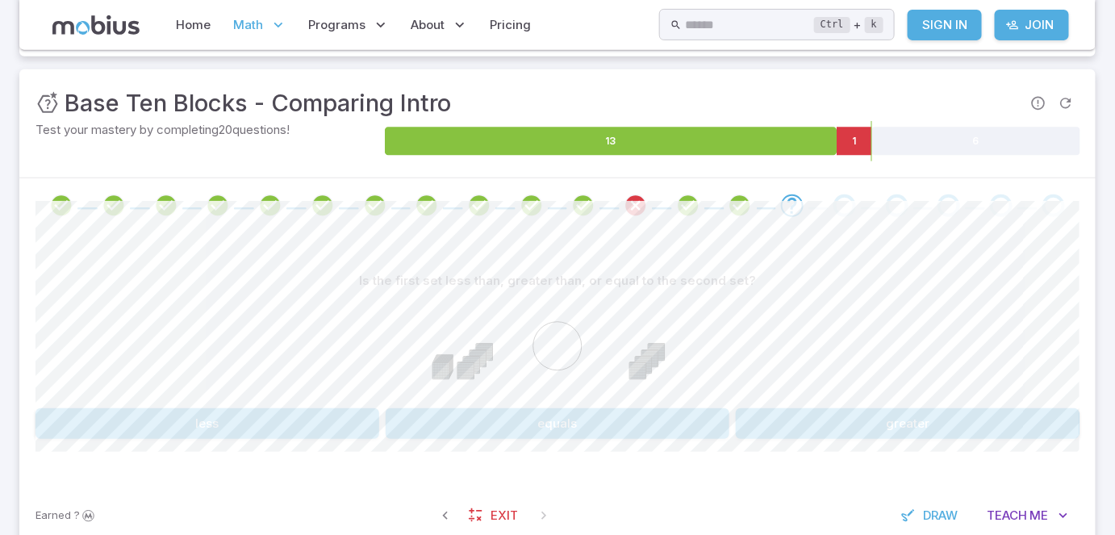
click at [995, 116] on div "Unit Mastery : Base Ten Blocks - Comparing Intro" at bounding box center [557, 103] width 1044 height 35
click at [992, 125] on foreignobject at bounding box center [732, 141] width 695 height 40
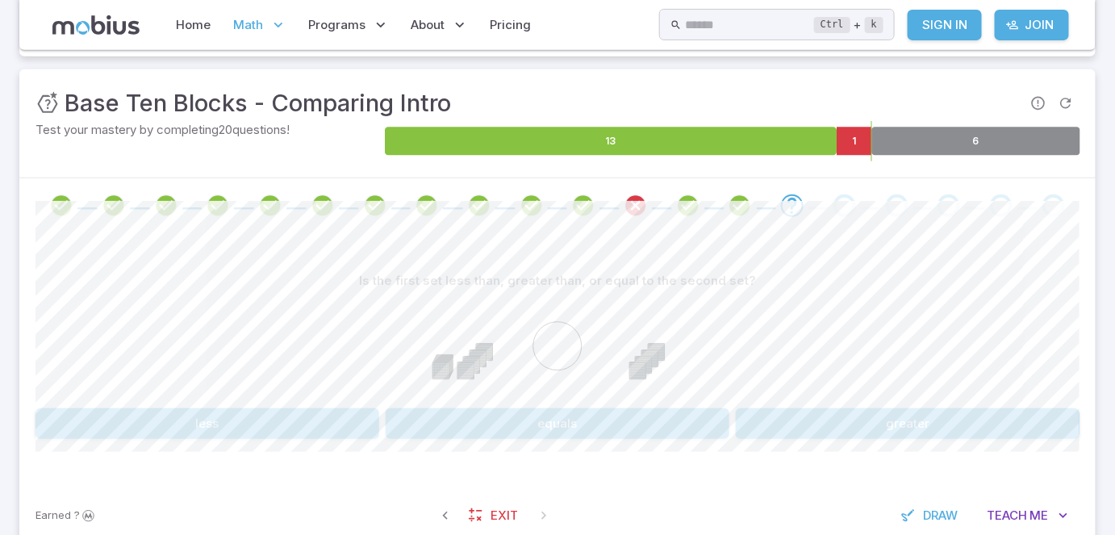
click at [994, 134] on icon at bounding box center [975, 141] width 209 height 28
click at [835, 415] on button "greater" at bounding box center [908, 423] width 344 height 31
click at [856, 415] on button "greater" at bounding box center [908, 423] width 344 height 31
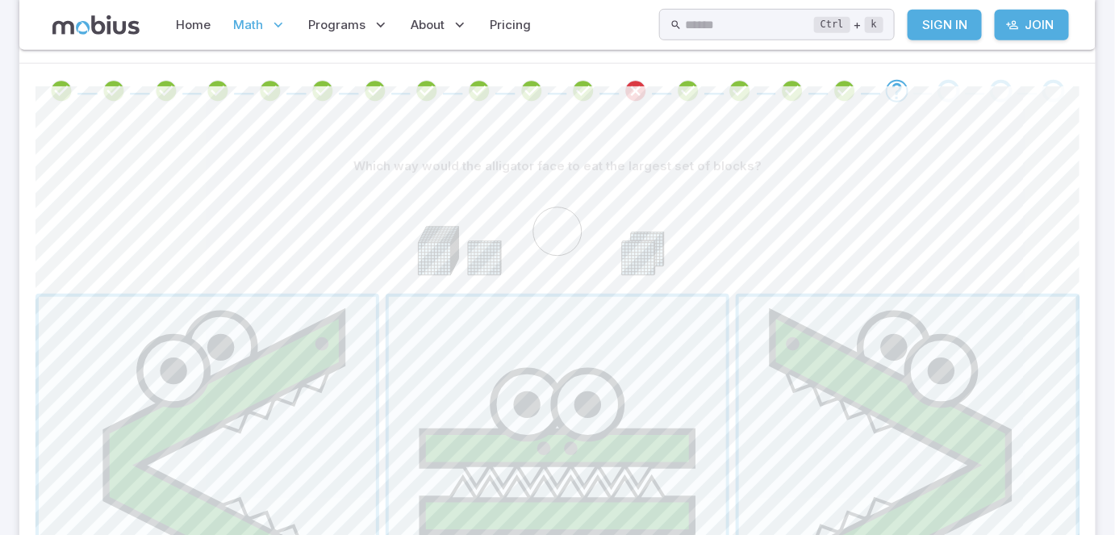
scroll to position [325, 0]
click at [905, 361] on span "button" at bounding box center [907, 462] width 337 height 337
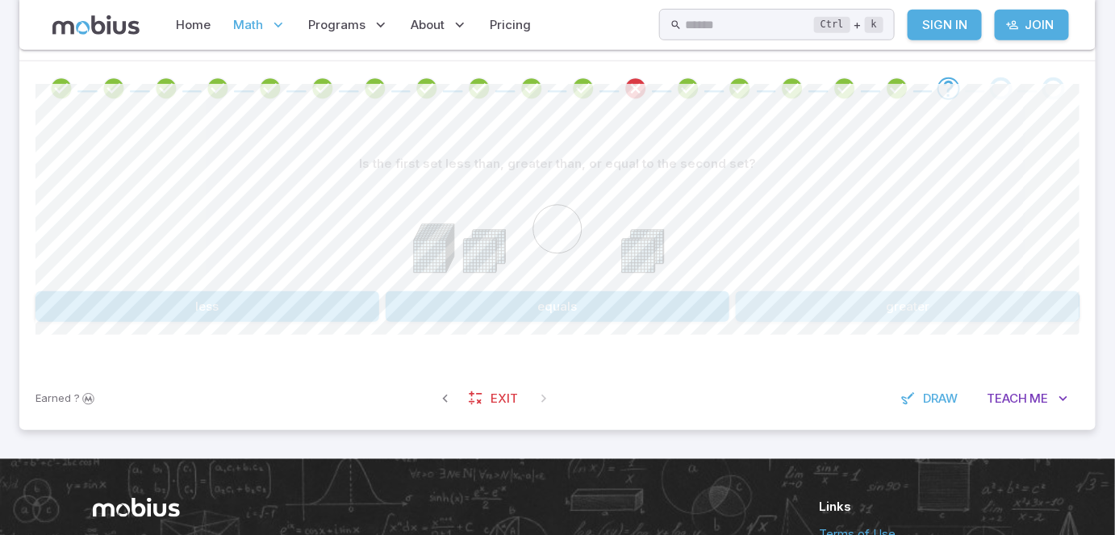
click at [853, 306] on button "greater" at bounding box center [908, 306] width 344 height 31
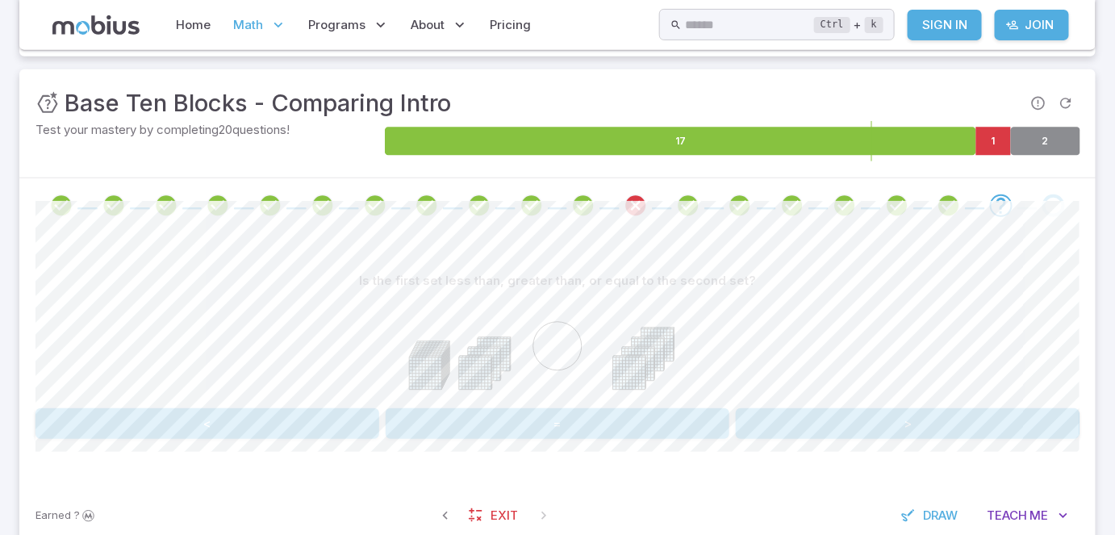
scroll to position [237, 0]
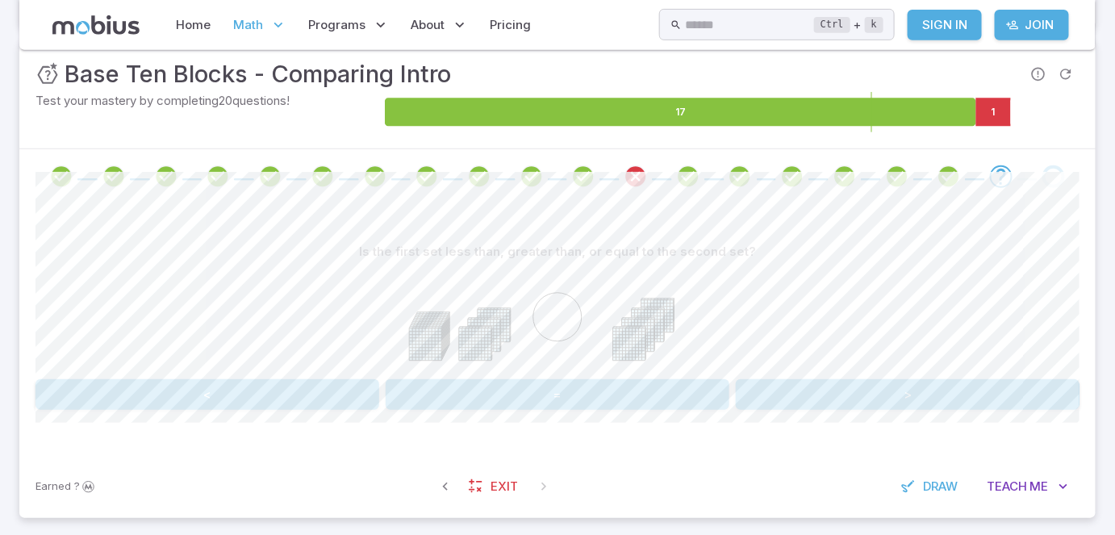
click at [1040, 110] on icon at bounding box center [1045, 112] width 69 height 28
click at [1034, 106] on icon at bounding box center [1045, 112] width 69 height 28
click at [987, 103] on icon at bounding box center [992, 112] width 35 height 28
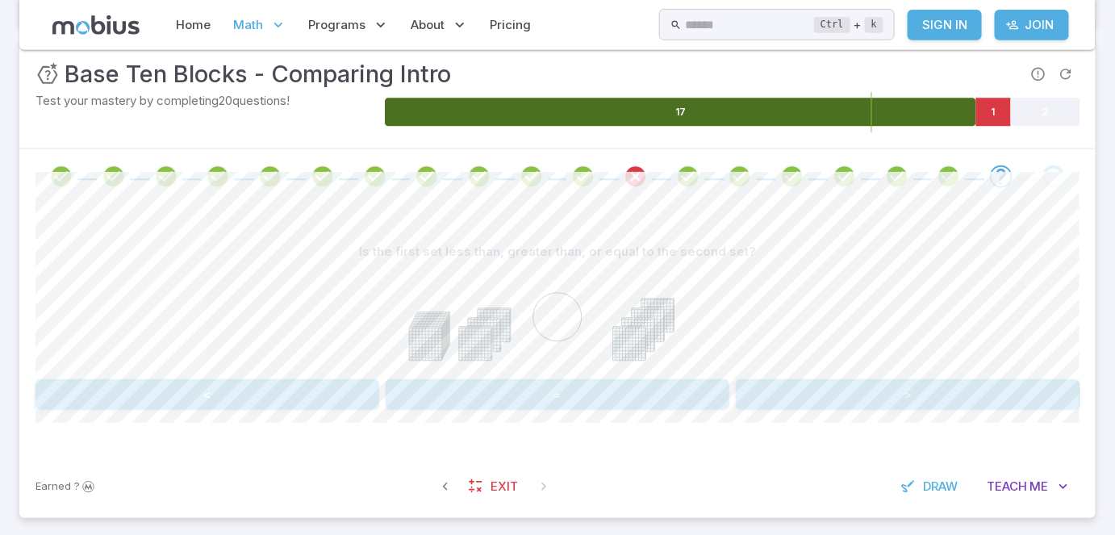
click at [914, 119] on icon at bounding box center [680, 112] width 591 height 28
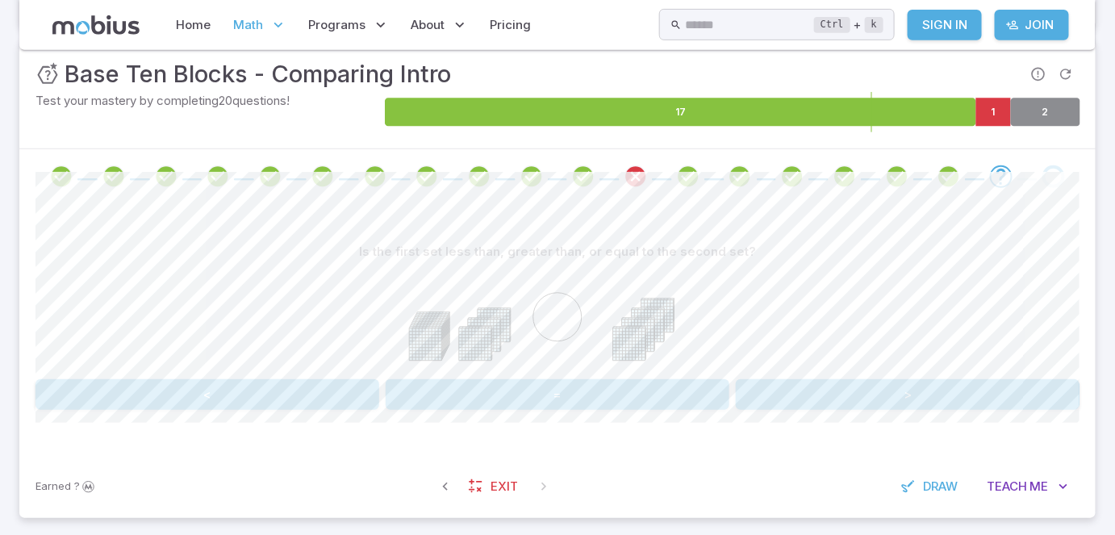
click at [1023, 112] on icon at bounding box center [1045, 112] width 69 height 28
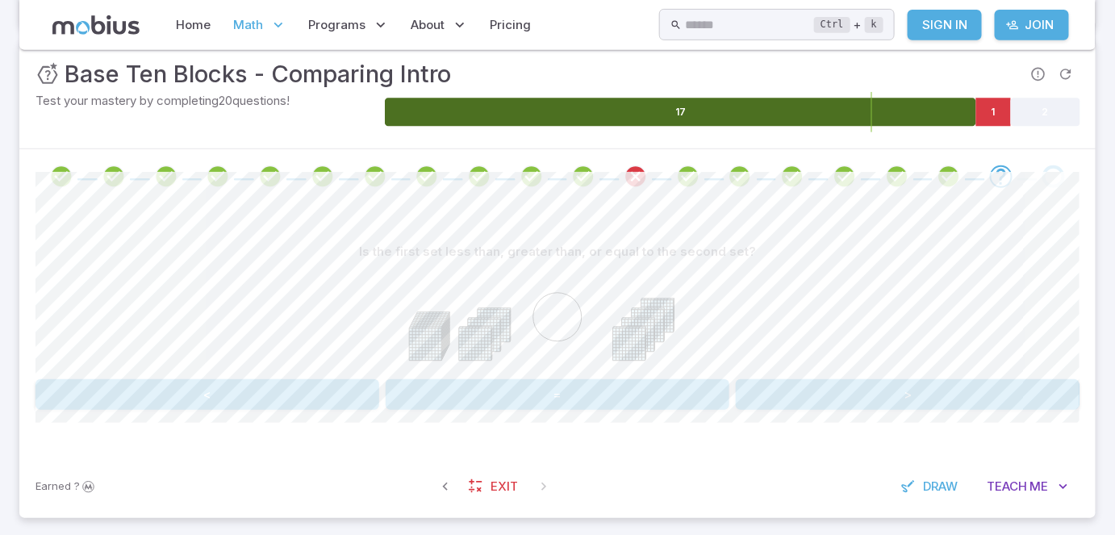
click at [878, 122] on icon at bounding box center [680, 112] width 591 height 28
click at [1049, 95] on foreignobject at bounding box center [732, 112] width 695 height 40
click at [1049, 104] on icon at bounding box center [1045, 112] width 69 height 28
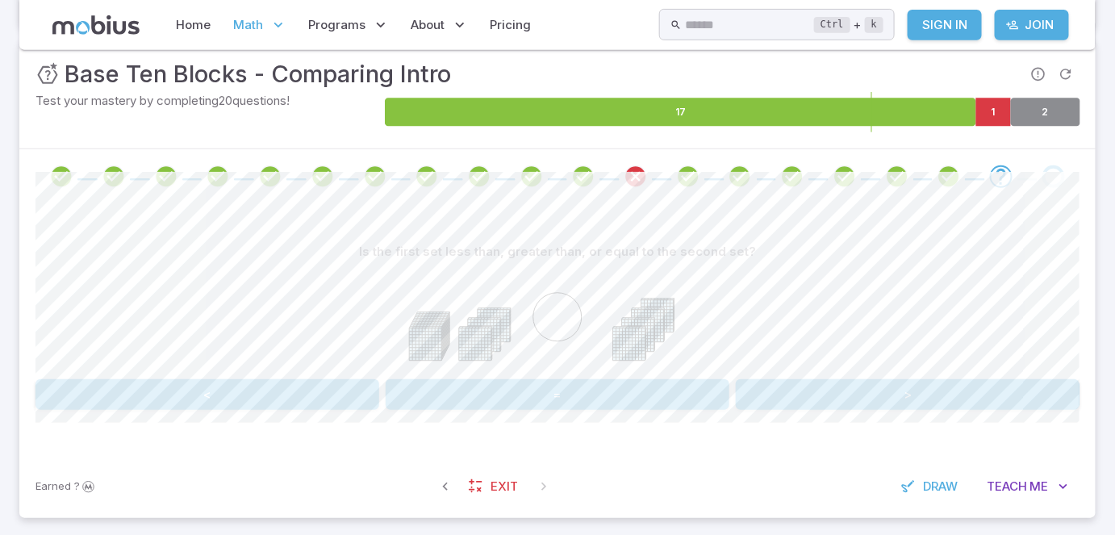
click at [889, 387] on button ">" at bounding box center [908, 394] width 344 height 31
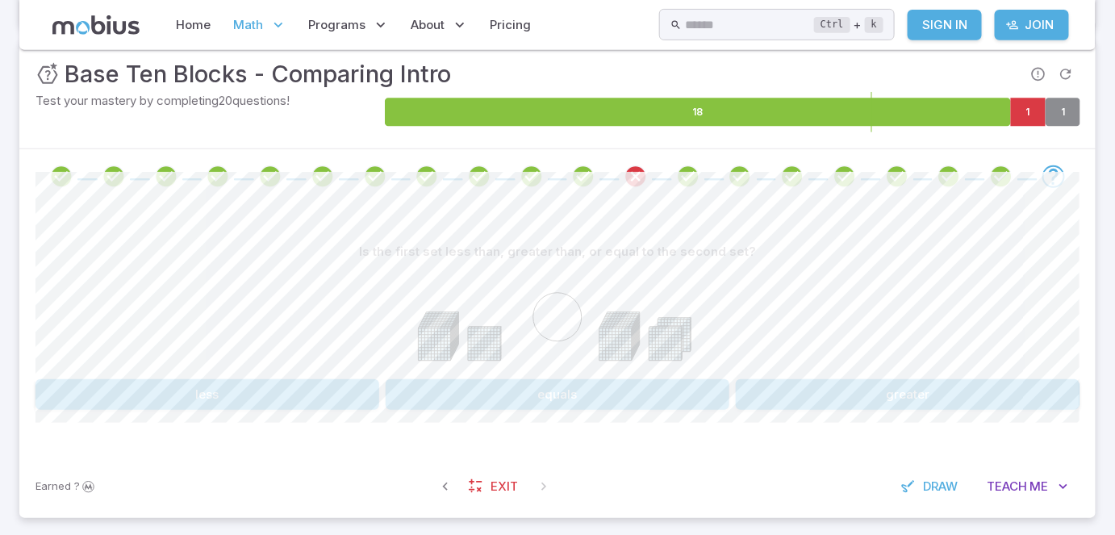
click at [306, 379] on button "less" at bounding box center [207, 394] width 344 height 31
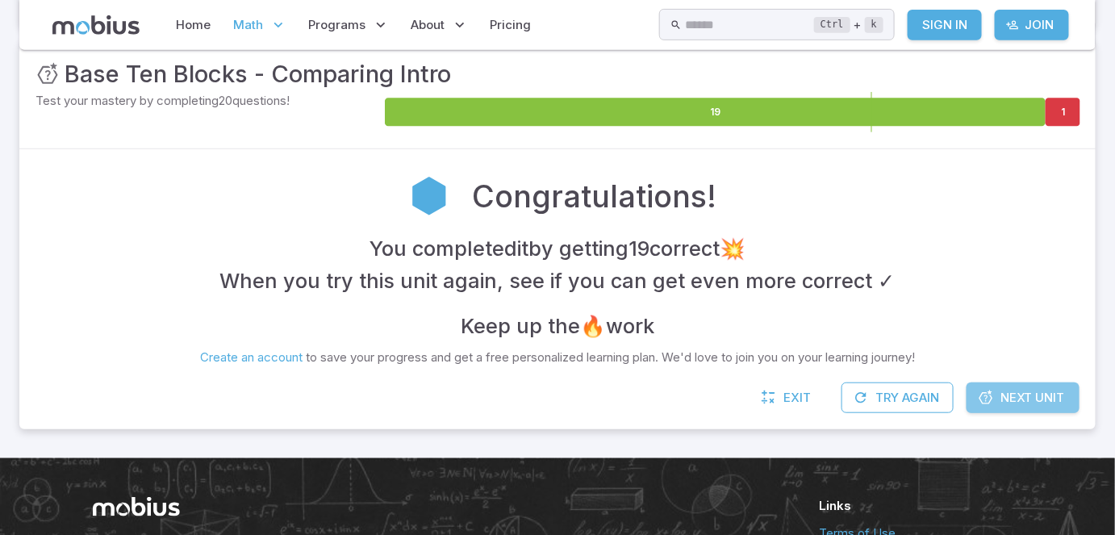
click at [1048, 403] on span "Next Unit" at bounding box center [1032, 398] width 65 height 18
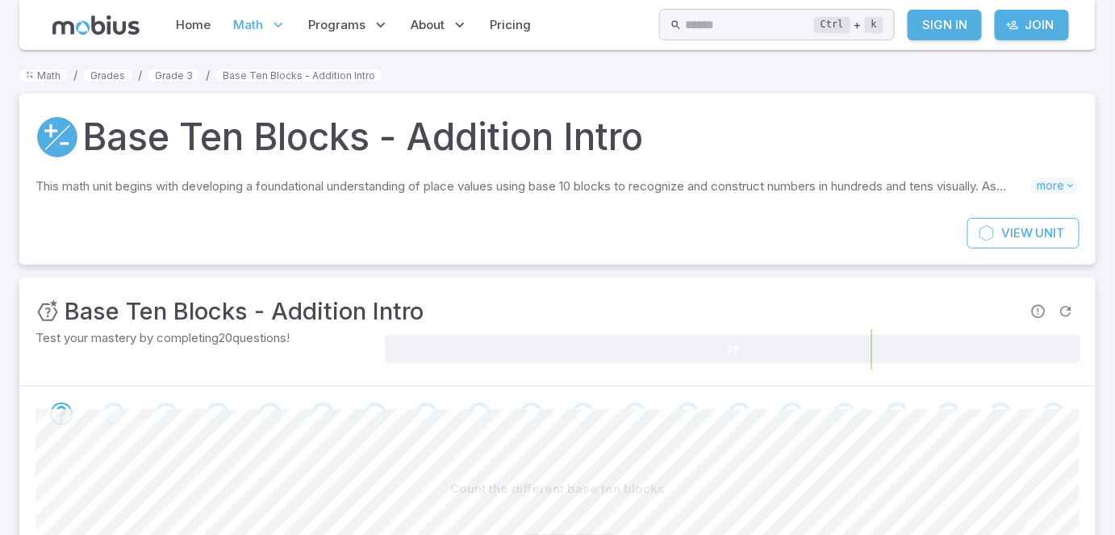
scroll to position [29, 0]
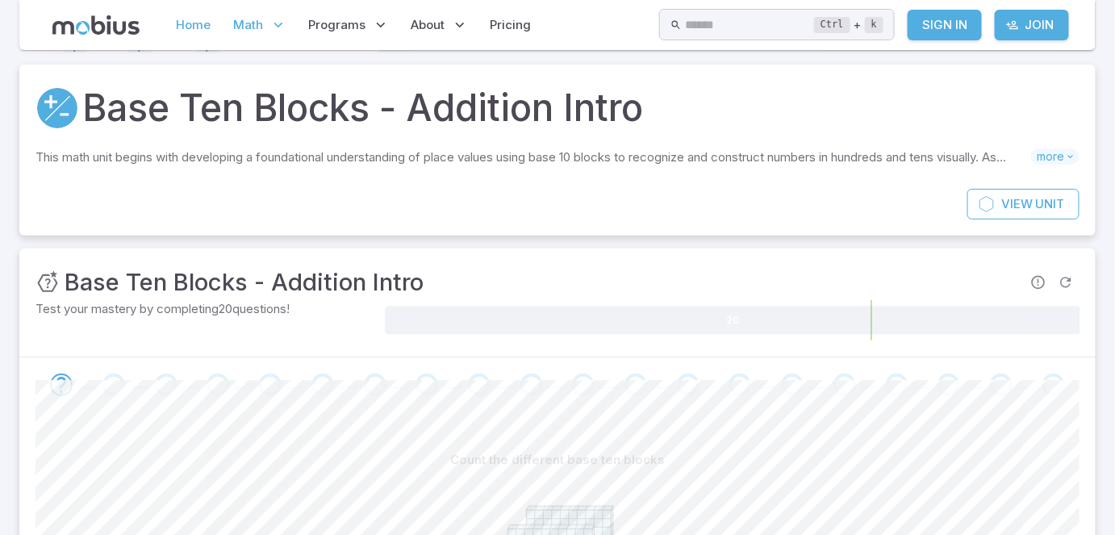
click at [199, 28] on link "Home" at bounding box center [194, 24] width 44 height 37
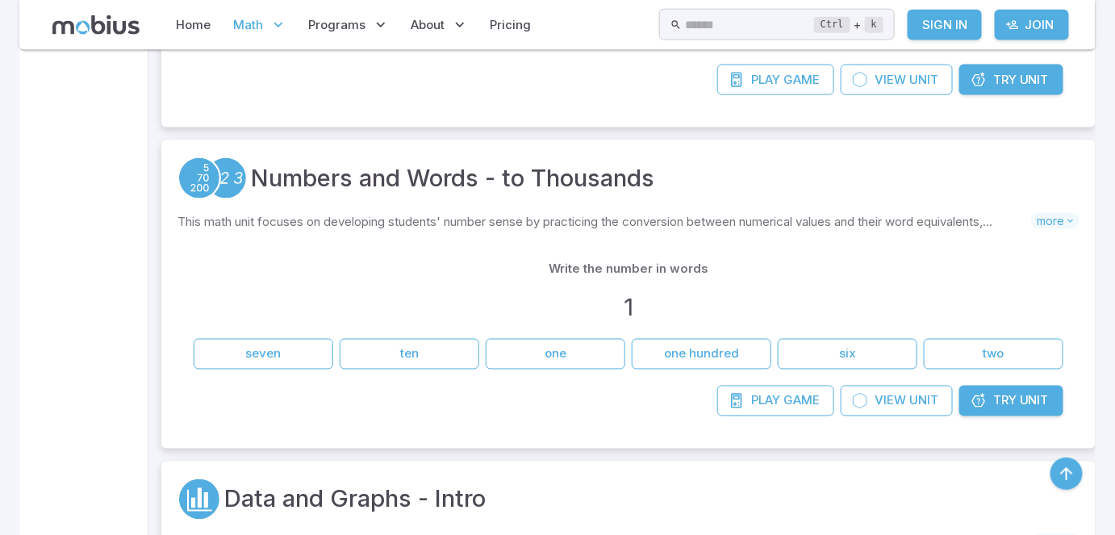
scroll to position [674, 0]
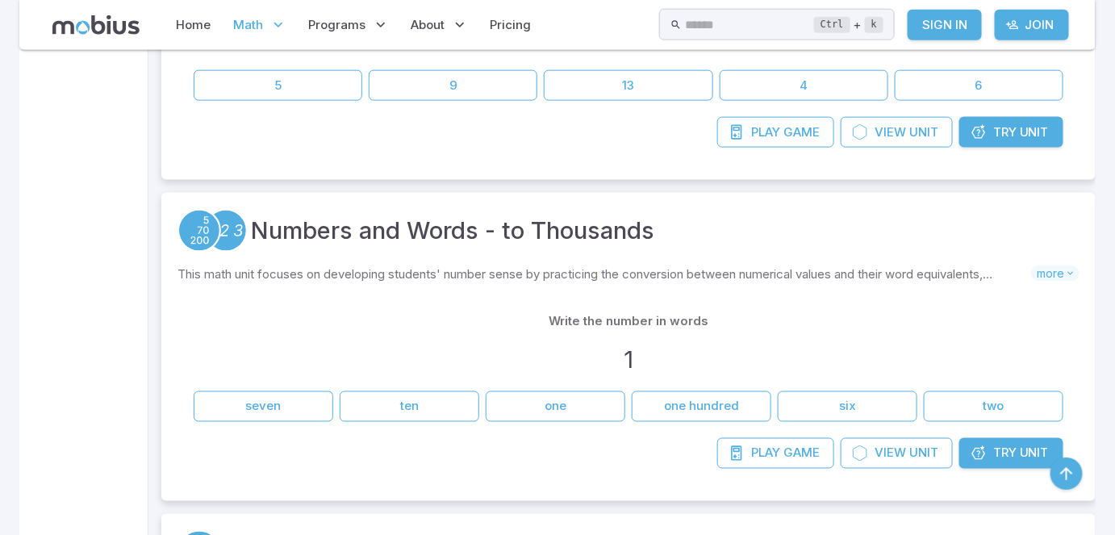
click at [588, 297] on div "Write the number in words 1 seven ten one one hundred six two" at bounding box center [628, 364] width 902 height 148
drag, startPoint x: 989, startPoint y: 441, endPoint x: 743, endPoint y: 303, distance: 282.5
click at [743, 303] on div "Write the number in words 1 seven ten one one hundred six two" at bounding box center [628, 364] width 902 height 148
click at [595, 391] on button "one" at bounding box center [556, 406] width 140 height 31
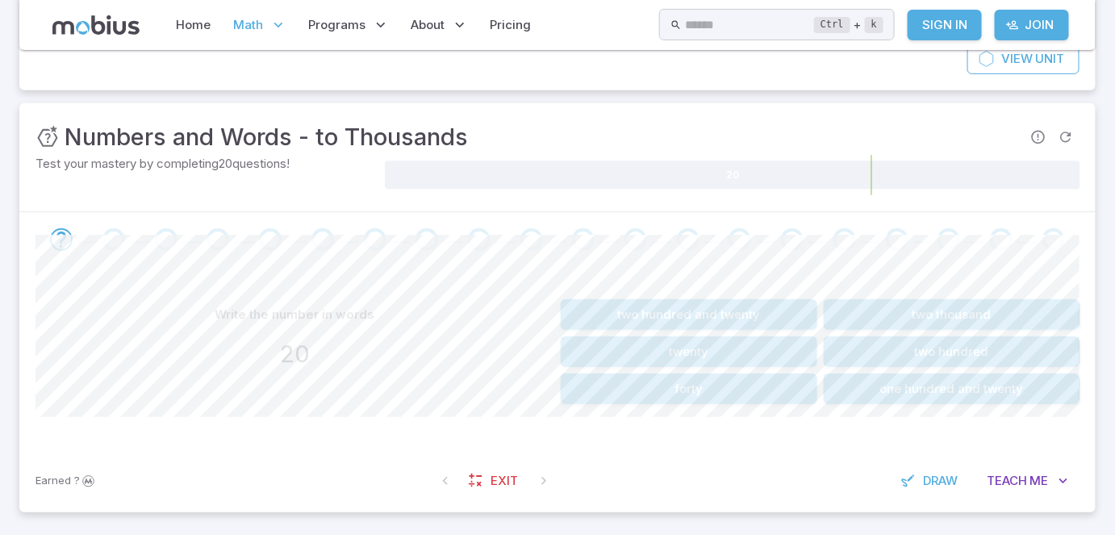
scroll to position [176, 0]
click at [728, 340] on button "twenty" at bounding box center [689, 350] width 257 height 31
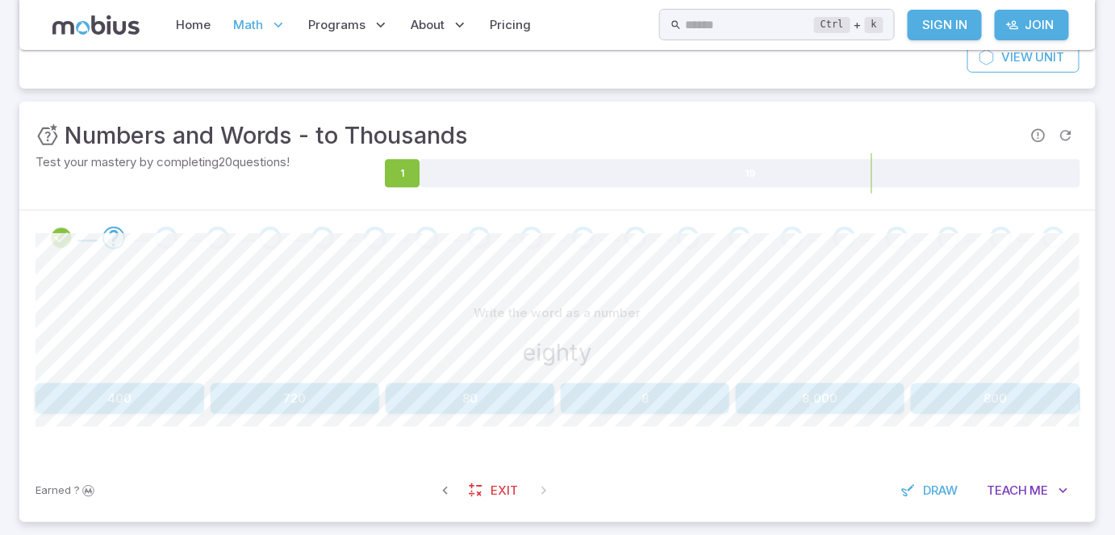
click at [474, 397] on button "80" at bounding box center [470, 398] width 169 height 31
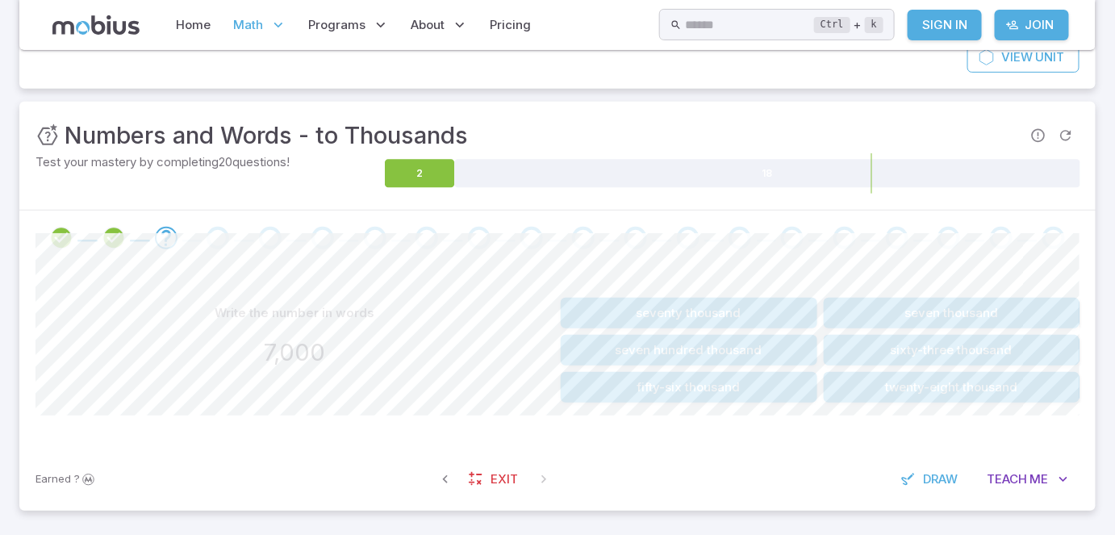
click at [970, 309] on button "seven thousand" at bounding box center [952, 313] width 257 height 31
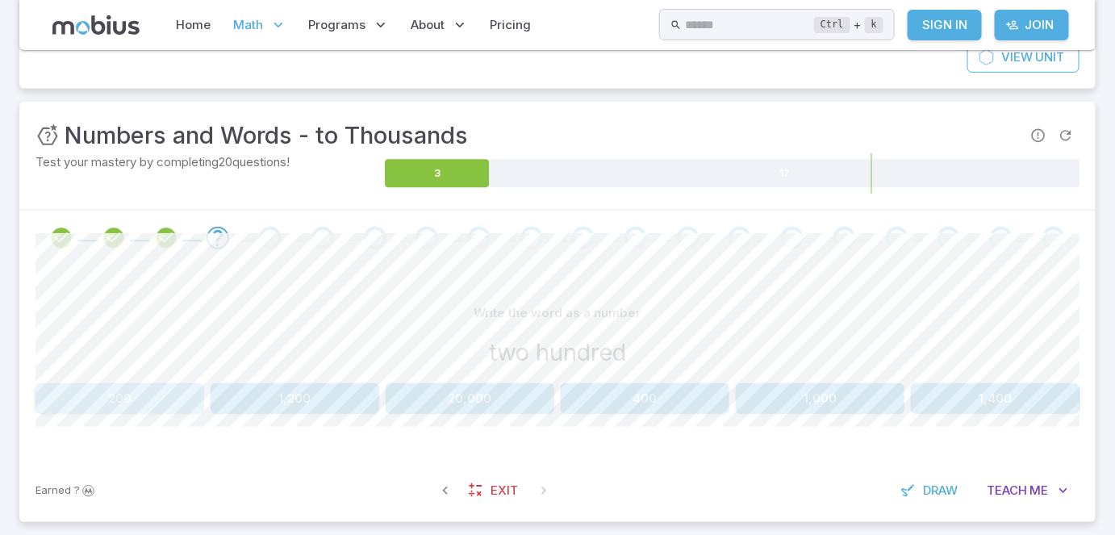
click at [118, 395] on button "200" at bounding box center [119, 398] width 169 height 31
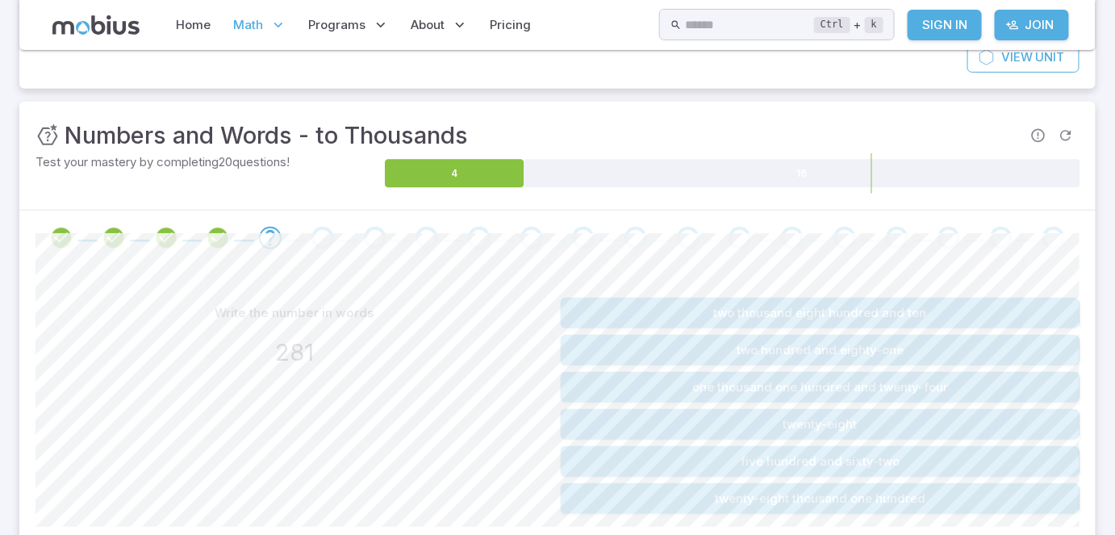
click at [803, 352] on button "two hundred and eighty-one" at bounding box center [820, 350] width 519 height 31
click at [795, 317] on button "six thousand eight hundred and twenty-nine" at bounding box center [820, 313] width 519 height 31
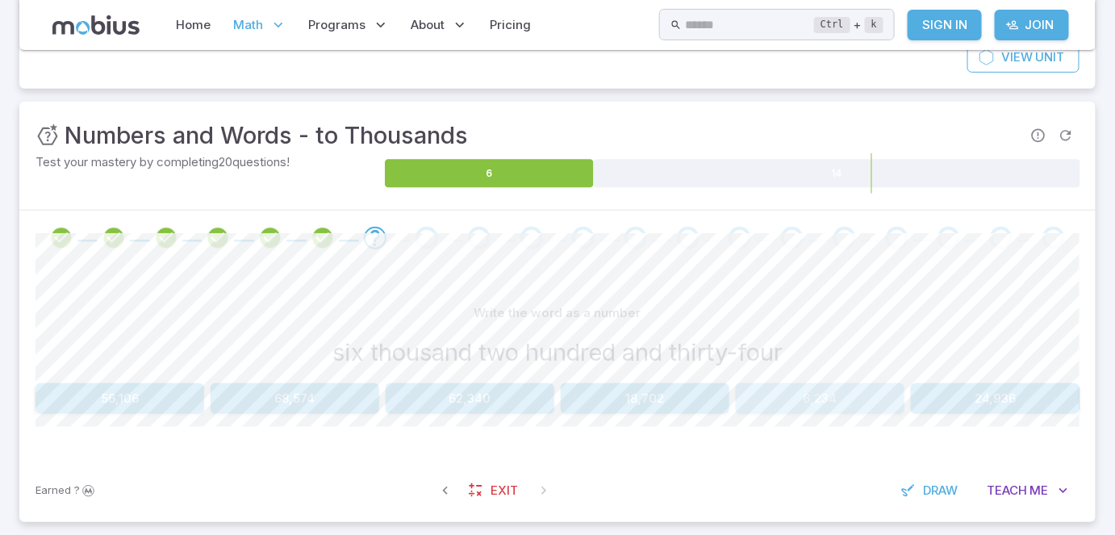
click at [836, 390] on button "6,234" at bounding box center [820, 398] width 169 height 31
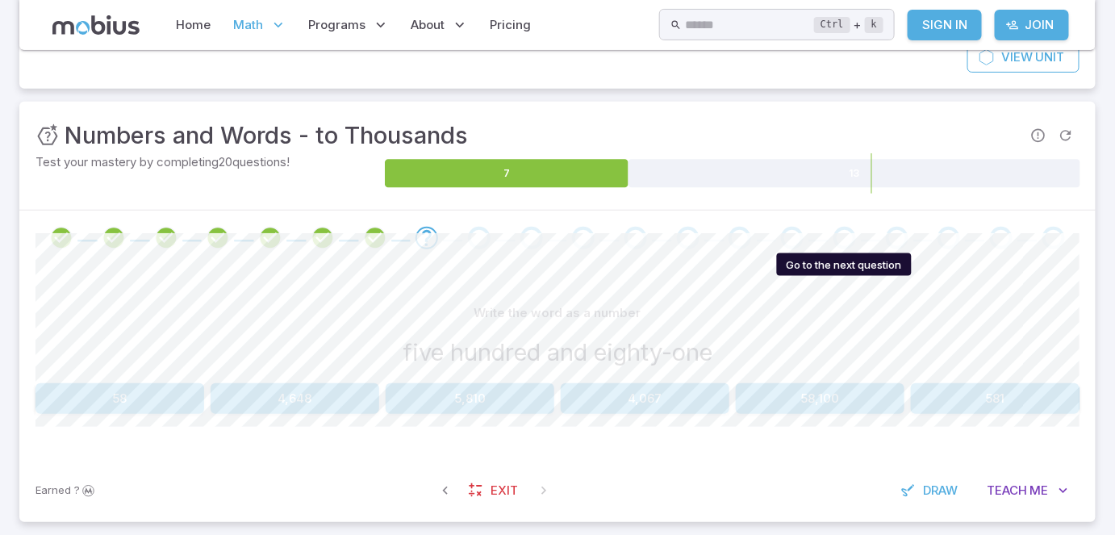
click at [841, 240] on div "Go to the next question" at bounding box center [844, 238] width 23 height 23
click at [899, 236] on div "Go to the next question" at bounding box center [897, 238] width 23 height 23
click at [984, 403] on button "581" at bounding box center [995, 398] width 169 height 31
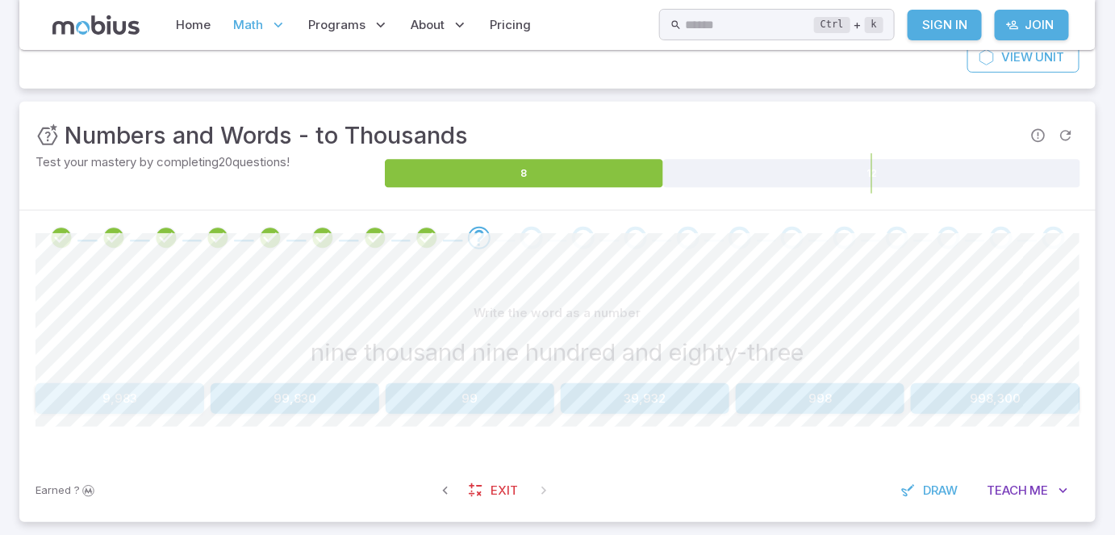
click at [159, 403] on button "9,983" at bounding box center [119, 398] width 169 height 31
click at [1008, 400] on button "216" at bounding box center [995, 398] width 169 height 31
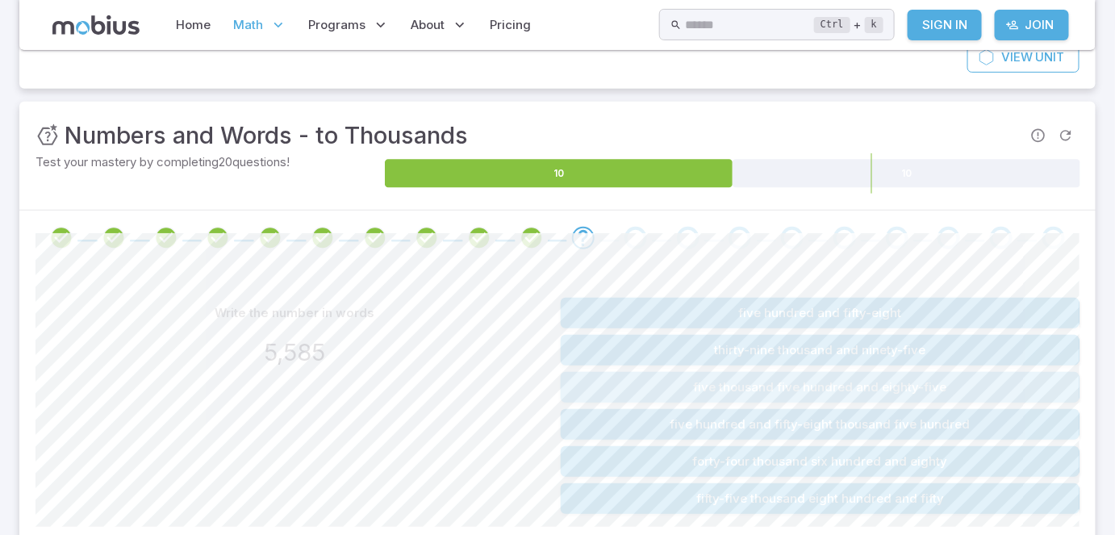
click at [620, 386] on button "five thousand five hundred and eighty-five" at bounding box center [820, 387] width 519 height 31
click at [660, 344] on button "seven thousand nine hundred and forty-nine" at bounding box center [820, 350] width 519 height 31
click at [667, 419] on button "seven thousand nine hundred and forty-nine" at bounding box center [820, 424] width 519 height 31
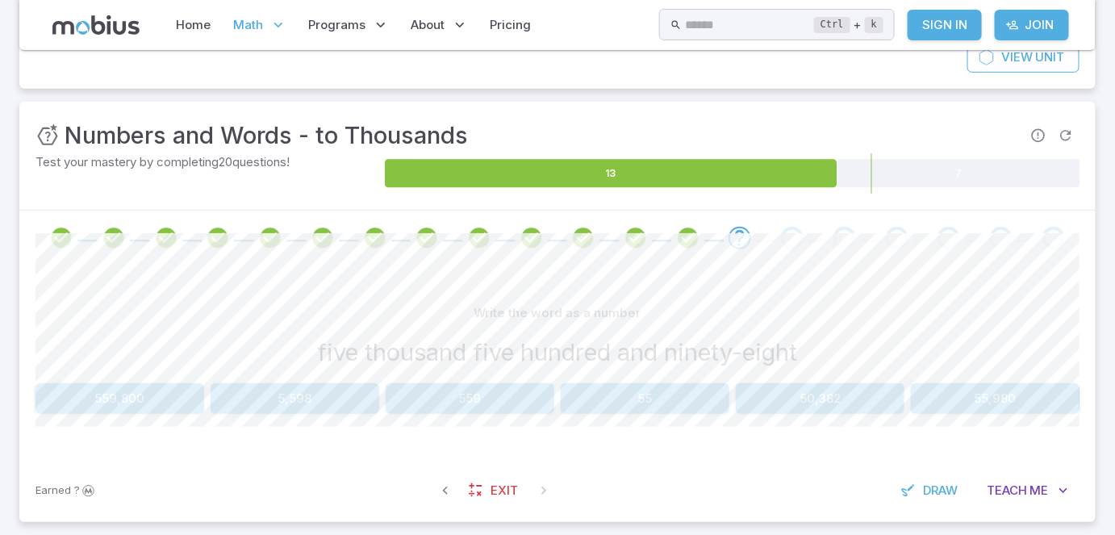
click at [326, 400] on button "5,598" at bounding box center [295, 398] width 169 height 31
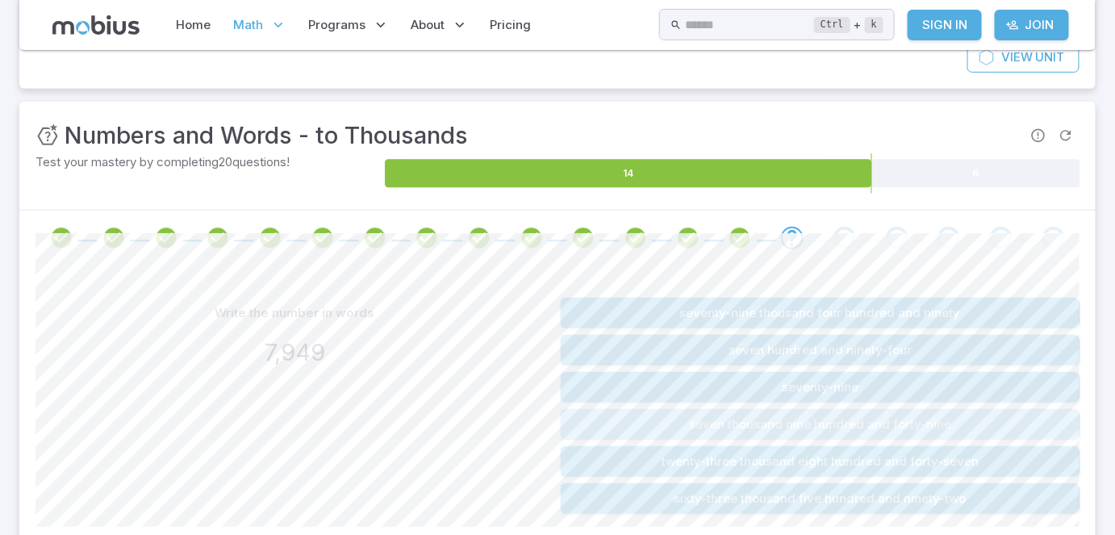
click at [815, 426] on button "seven thousand nine hundred and forty-nine" at bounding box center [820, 424] width 519 height 31
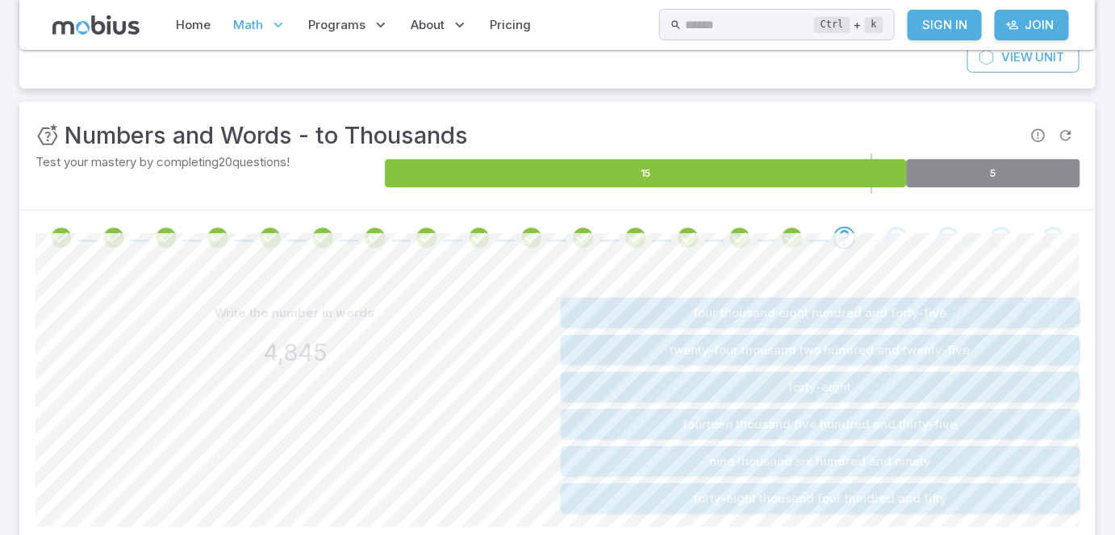
click at [986, 174] on icon at bounding box center [993, 174] width 174 height 28
click at [746, 303] on button "four thousand eight hundred and forty-five" at bounding box center [820, 313] width 519 height 31
click at [701, 311] on button "four thousand two hundred and ninety-six" at bounding box center [820, 313] width 519 height 31
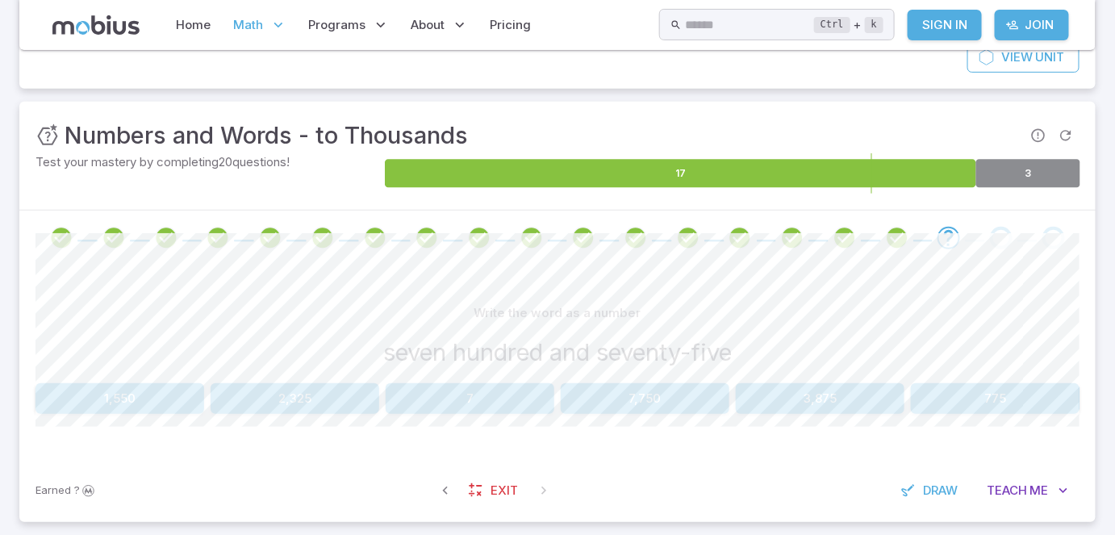
click at [963, 411] on button "775" at bounding box center [995, 398] width 169 height 31
click at [990, 393] on button "9,556" at bounding box center [995, 398] width 169 height 31
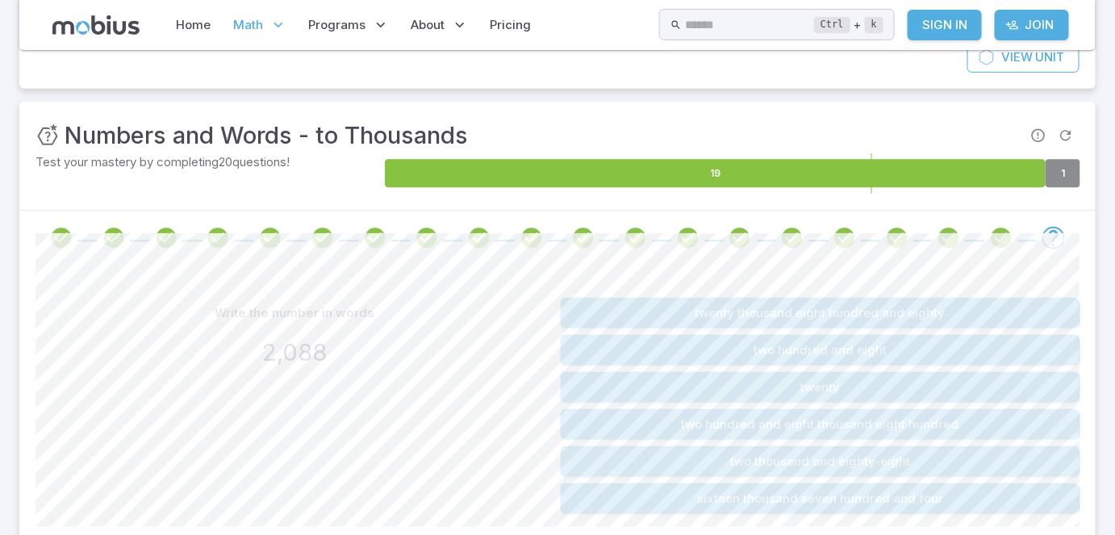
click at [792, 448] on button "two thousand and eighty-eight" at bounding box center [820, 461] width 519 height 31
